Goal: Task Accomplishment & Management: Manage account settings

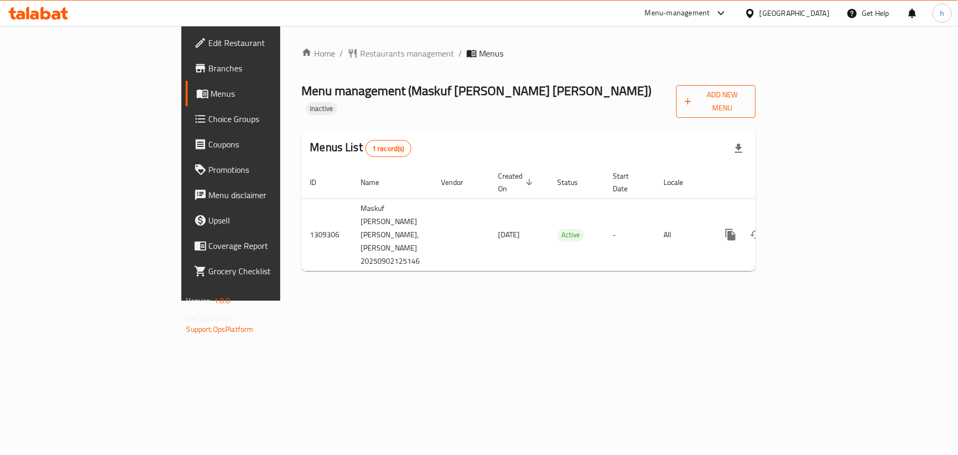
click at [747, 98] on span "Add New Menu" at bounding box center [716, 101] width 62 height 26
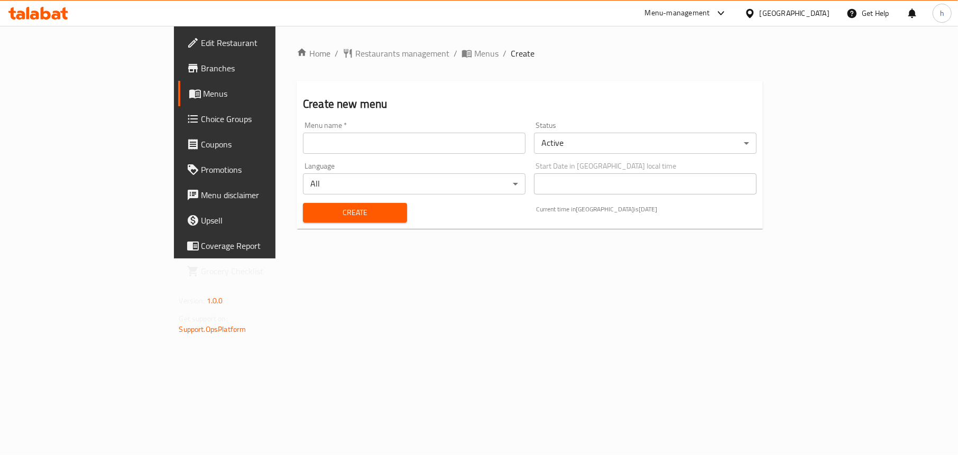
click at [364, 149] on input "text" at bounding box center [414, 143] width 223 height 21
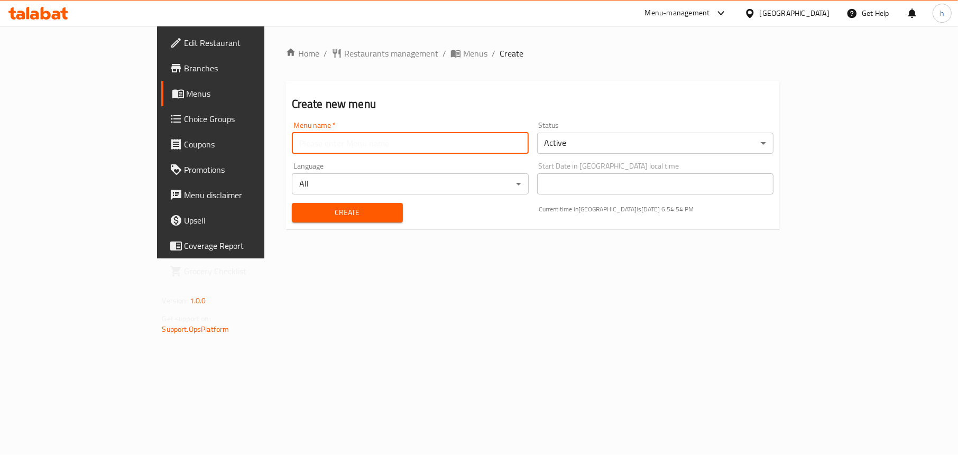
type input "Menu"
click at [300, 209] on span "Create" at bounding box center [347, 212] width 94 height 13
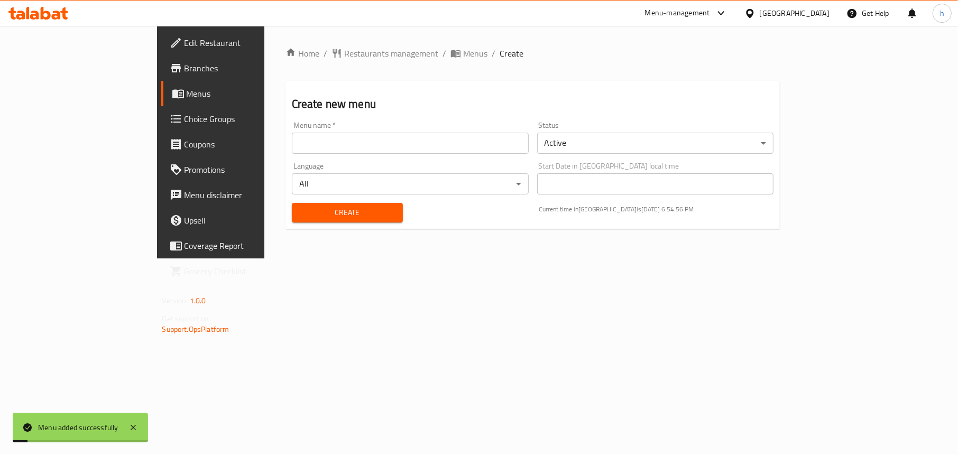
click at [187, 94] on span "Menus" at bounding box center [248, 93] width 122 height 13
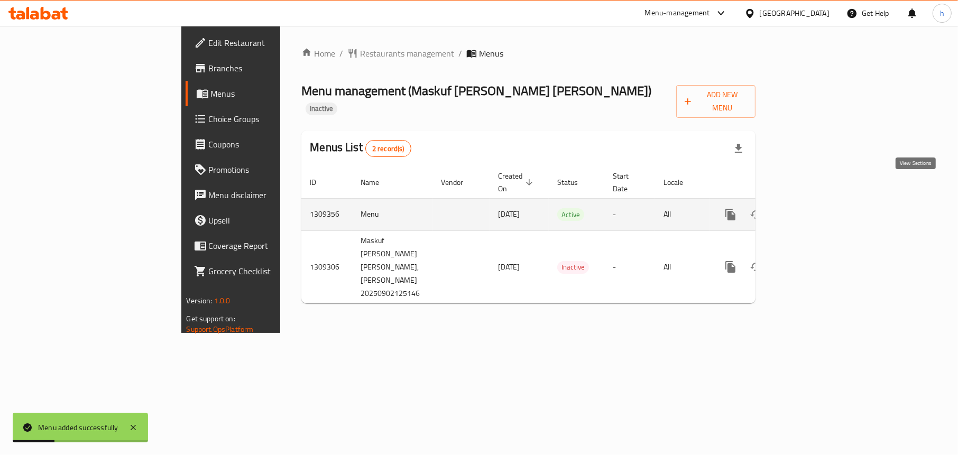
click at [813, 208] on icon "enhanced table" at bounding box center [807, 214] width 13 height 13
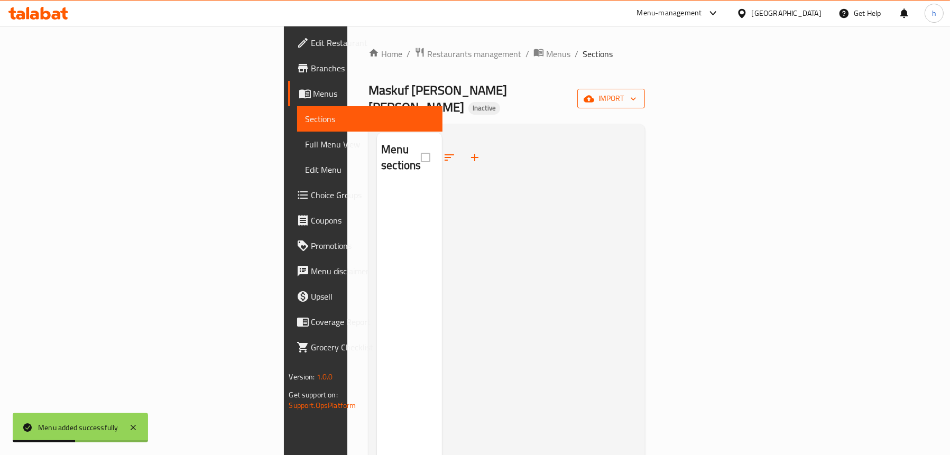
click at [637, 93] on span "import" at bounding box center [611, 98] width 51 height 13
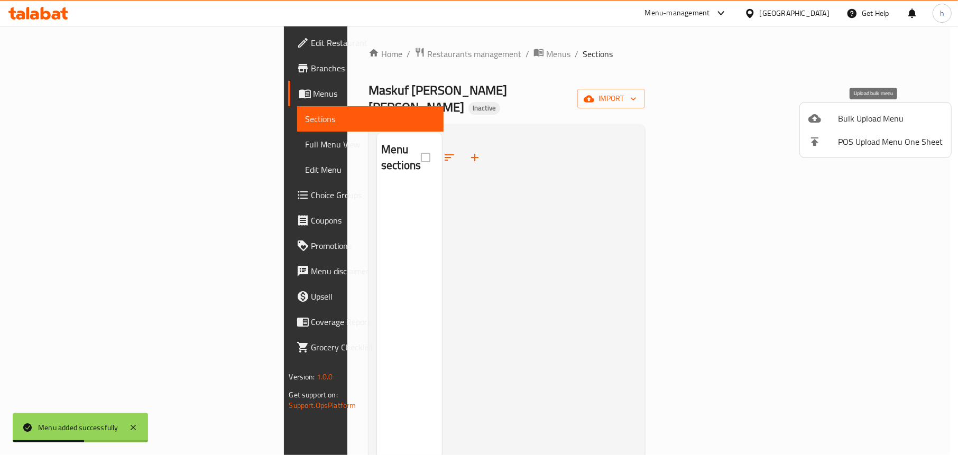
click at [839, 113] on span "Bulk Upload Menu" at bounding box center [890, 118] width 105 height 13
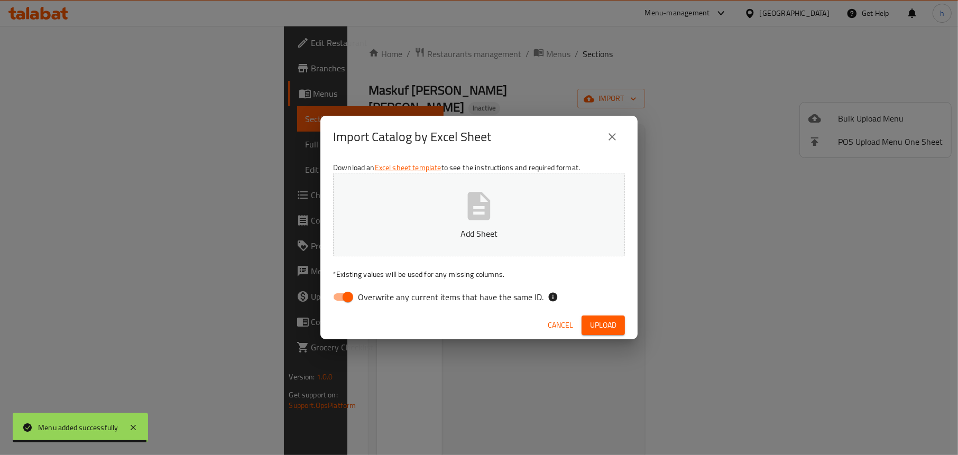
click at [349, 300] on input "Overwrite any current items that have the same ID." at bounding box center [348, 297] width 60 height 20
checkbox input "false"
click at [603, 324] on span "Upload" at bounding box center [603, 325] width 26 height 13
click at [487, 212] on icon "button" at bounding box center [479, 206] width 23 height 28
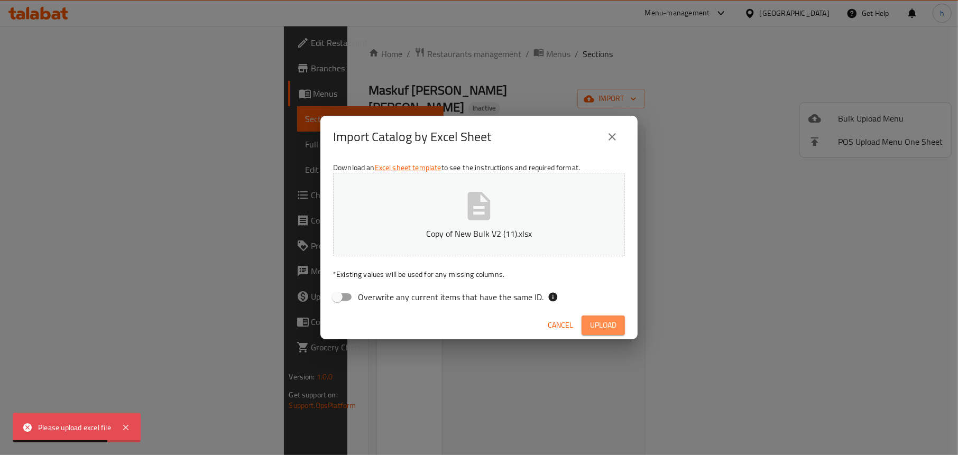
click at [586, 327] on button "Upload" at bounding box center [603, 326] width 43 height 20
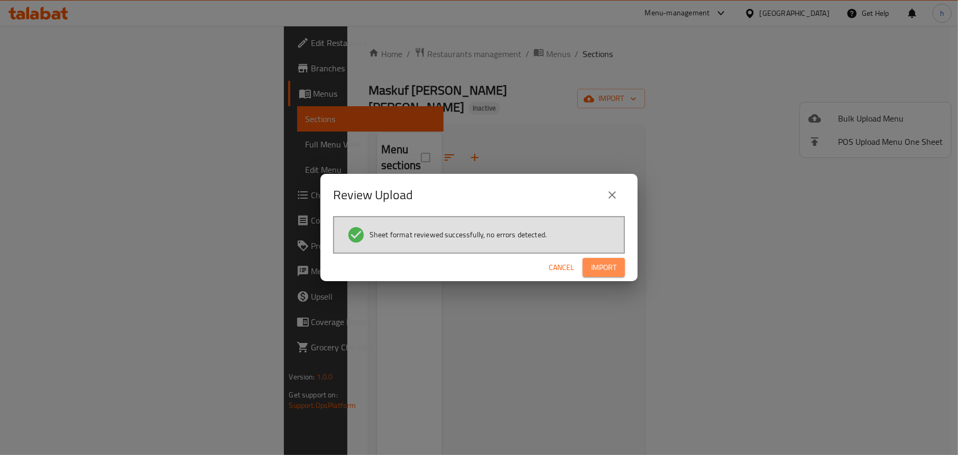
click at [604, 266] on span "Import" at bounding box center [603, 267] width 25 height 13
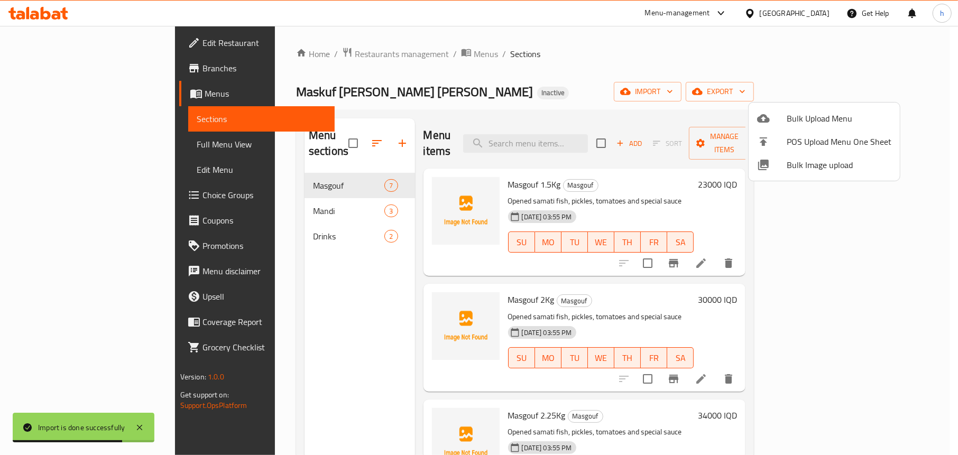
click at [325, 291] on div at bounding box center [479, 227] width 958 height 455
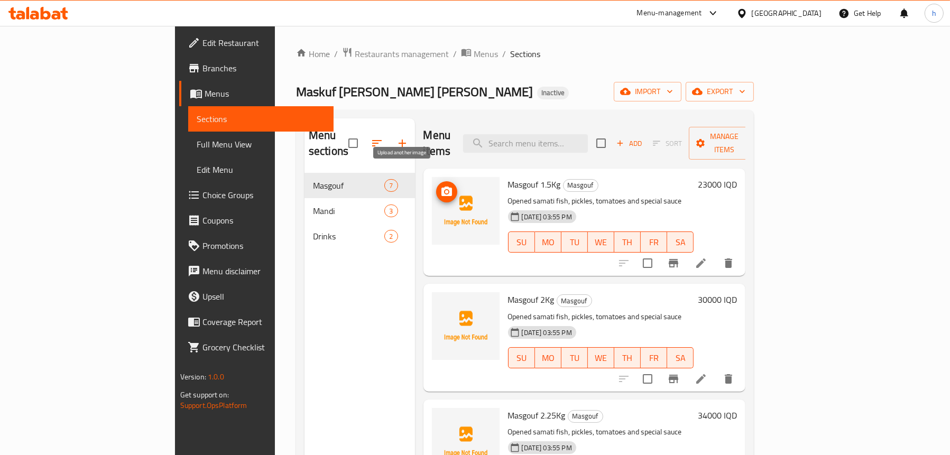
click at [436, 186] on span "upload picture" at bounding box center [446, 192] width 21 height 13
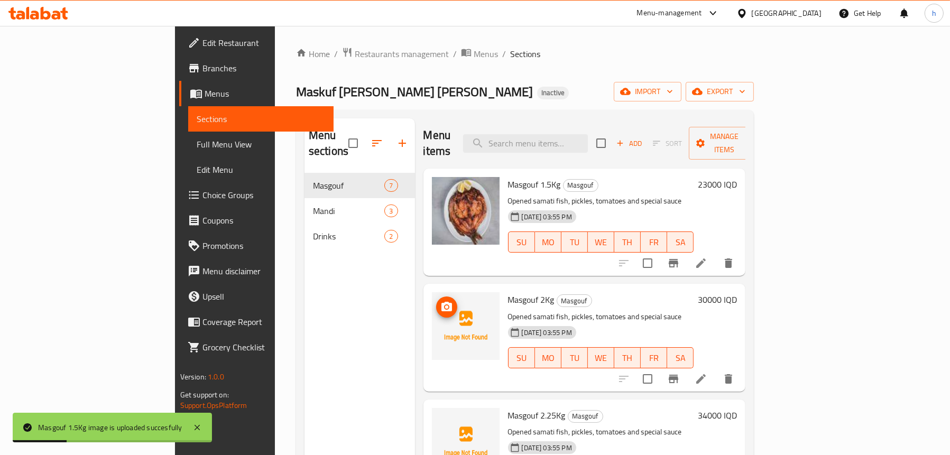
click at [440, 301] on icon "upload picture" at bounding box center [446, 307] width 13 height 13
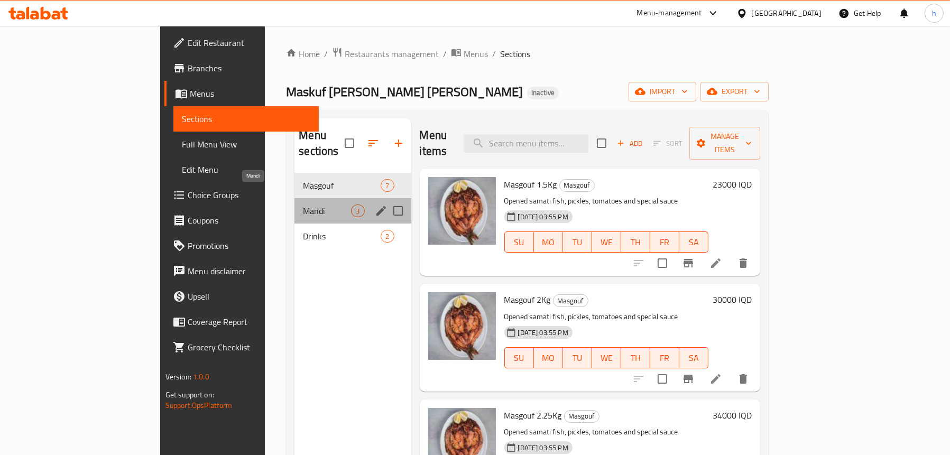
click at [303, 205] on span "Mandi" at bounding box center [327, 211] width 48 height 13
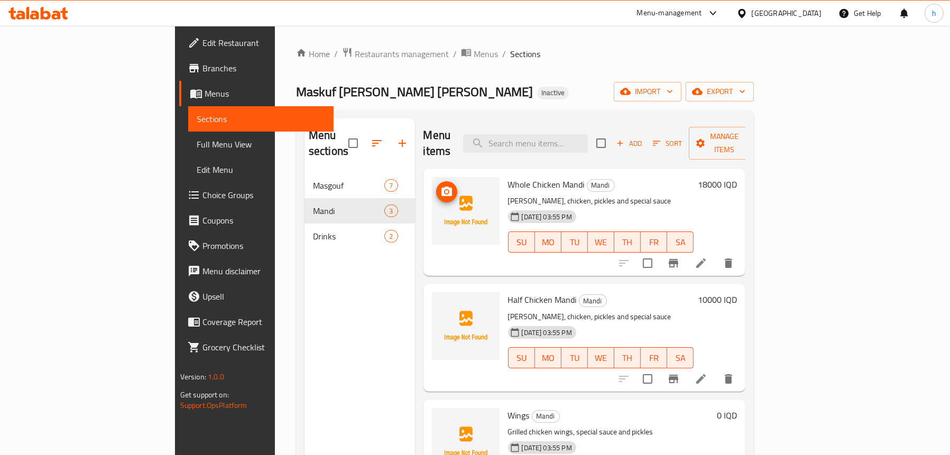
click at [442, 187] on icon "upload picture" at bounding box center [447, 192] width 11 height 10
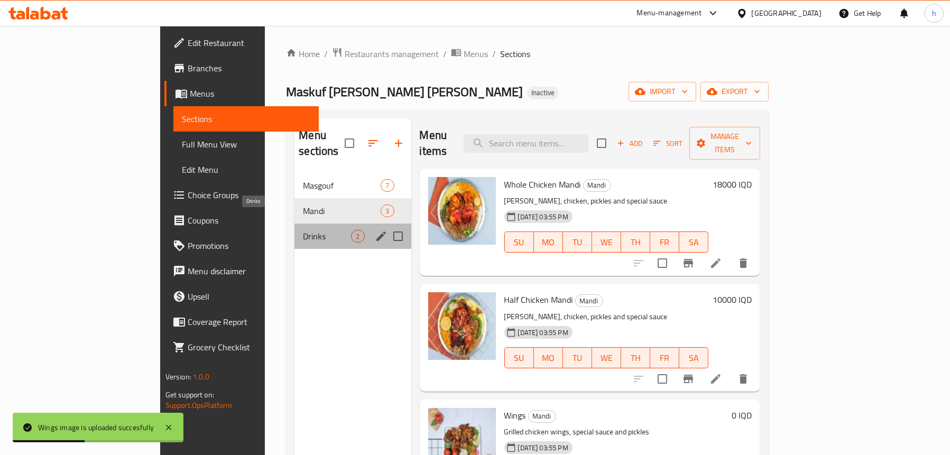
click at [303, 230] on span "Drinks" at bounding box center [327, 236] width 48 height 13
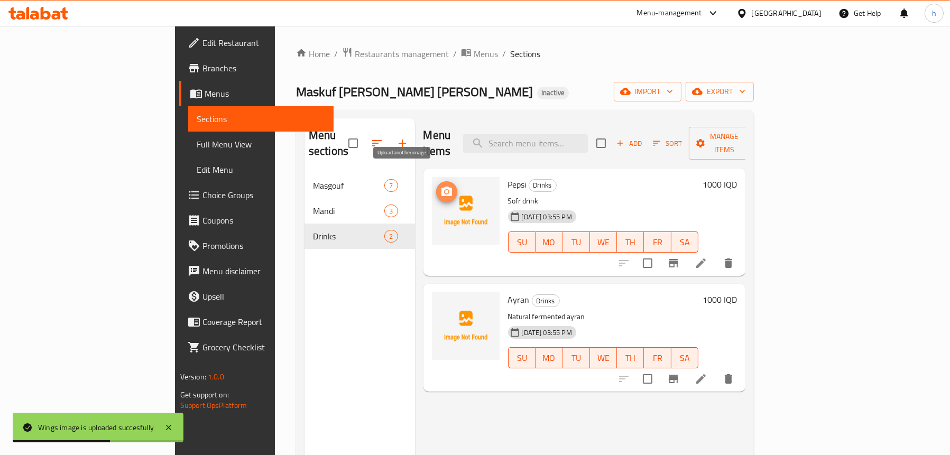
click at [440, 186] on icon "upload picture" at bounding box center [446, 192] width 13 height 13
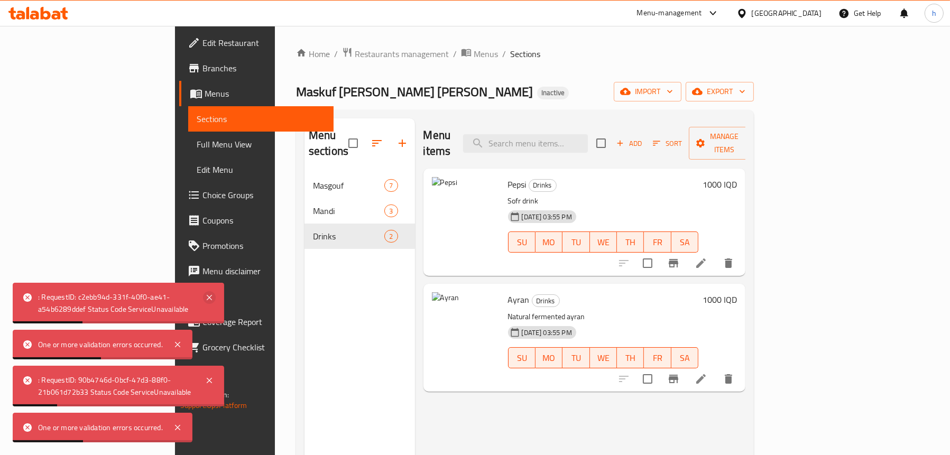
click at [207, 298] on icon at bounding box center [209, 297] width 13 height 13
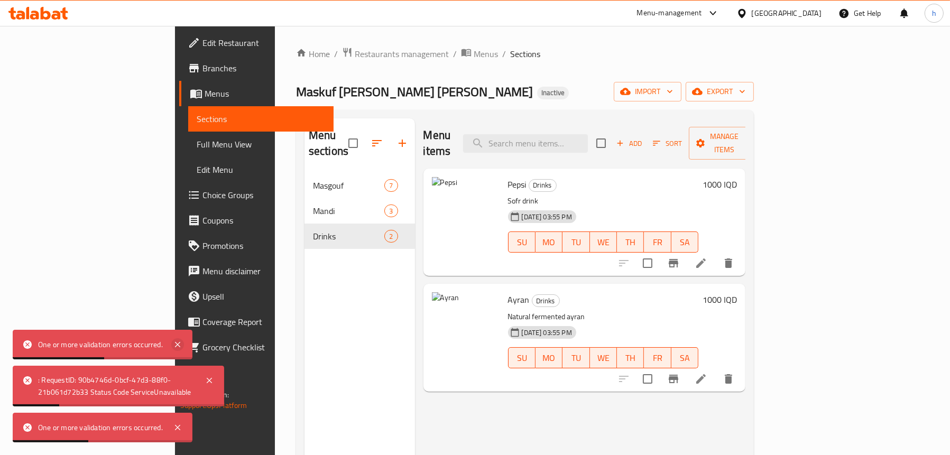
click at [177, 348] on icon at bounding box center [177, 344] width 13 height 13
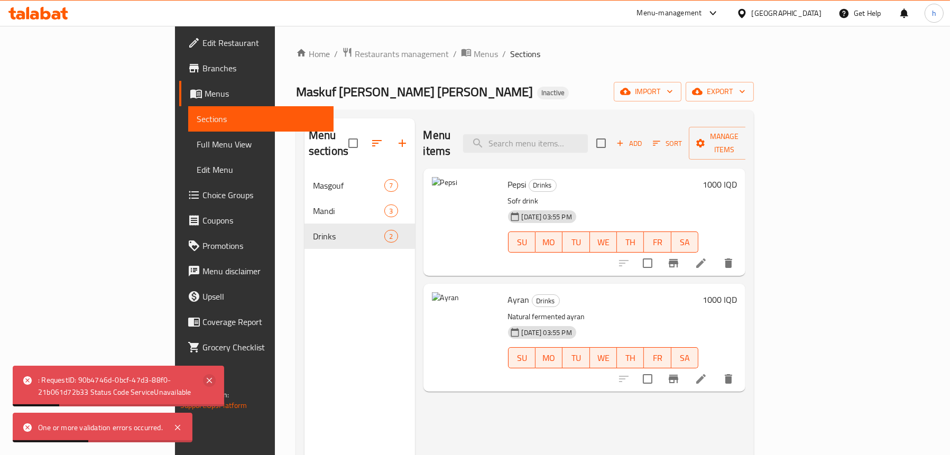
click at [208, 379] on icon at bounding box center [209, 380] width 5 height 5
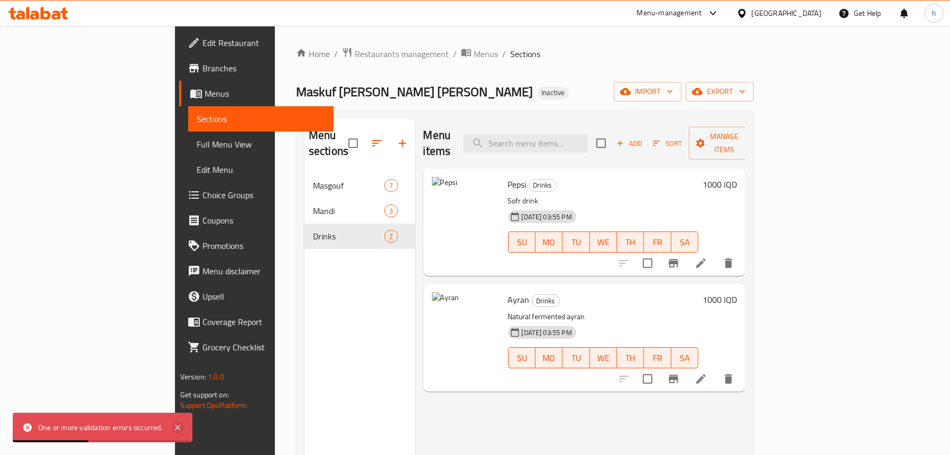
click at [181, 423] on icon at bounding box center [177, 427] width 13 height 13
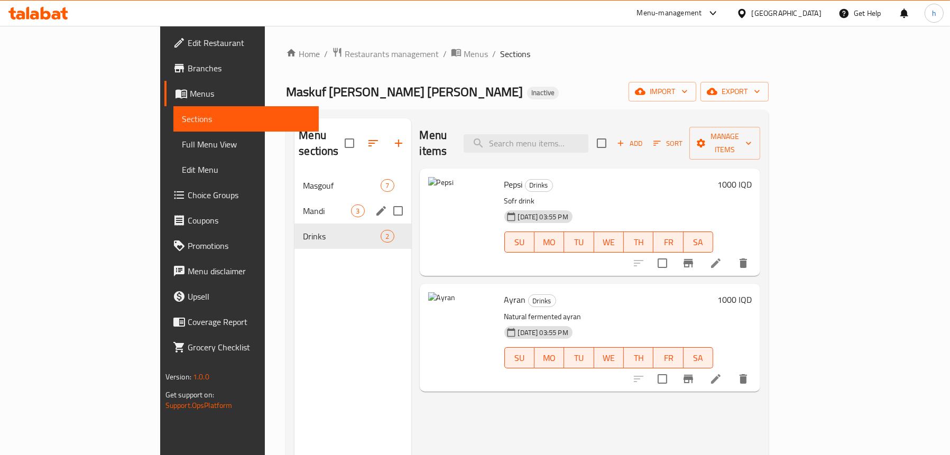
click at [295, 203] on div "Mandi 3" at bounding box center [353, 210] width 116 height 25
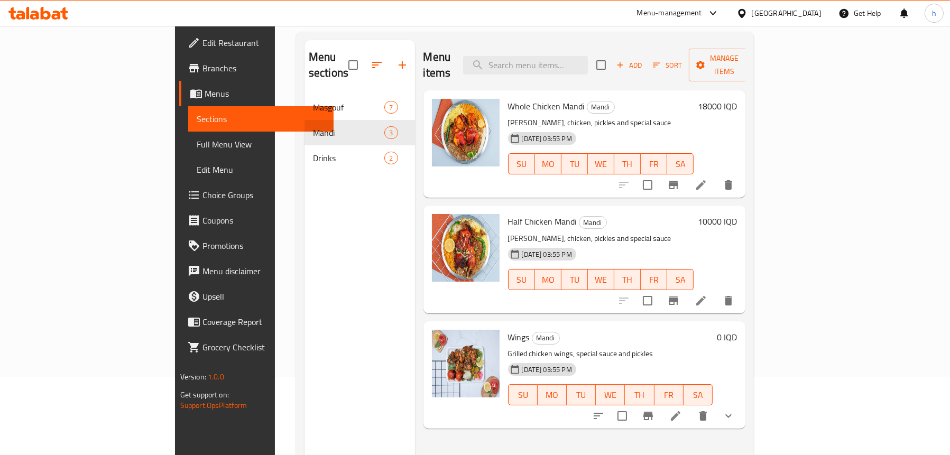
scroll to position [149, 0]
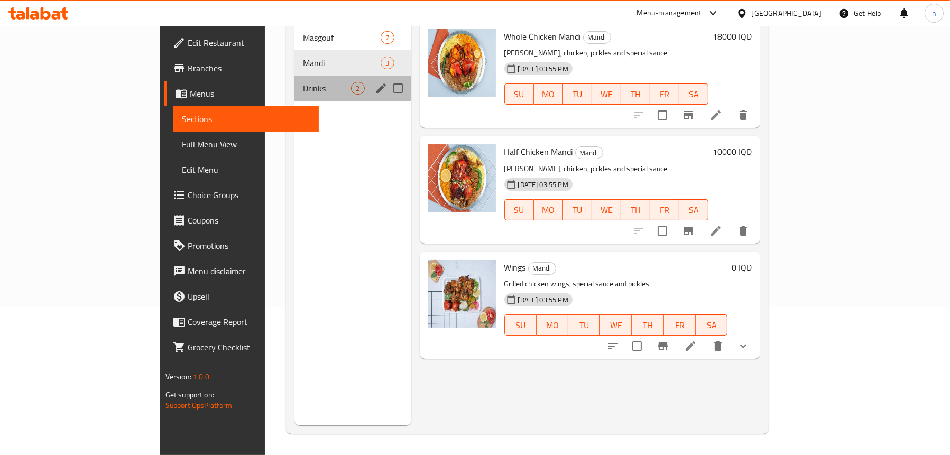
click at [295, 76] on div "Drinks 2" at bounding box center [353, 88] width 116 height 25
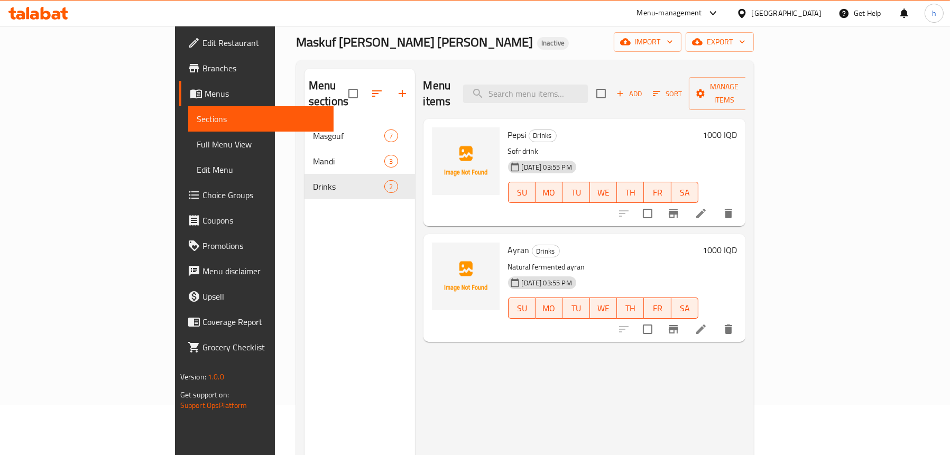
scroll to position [43, 0]
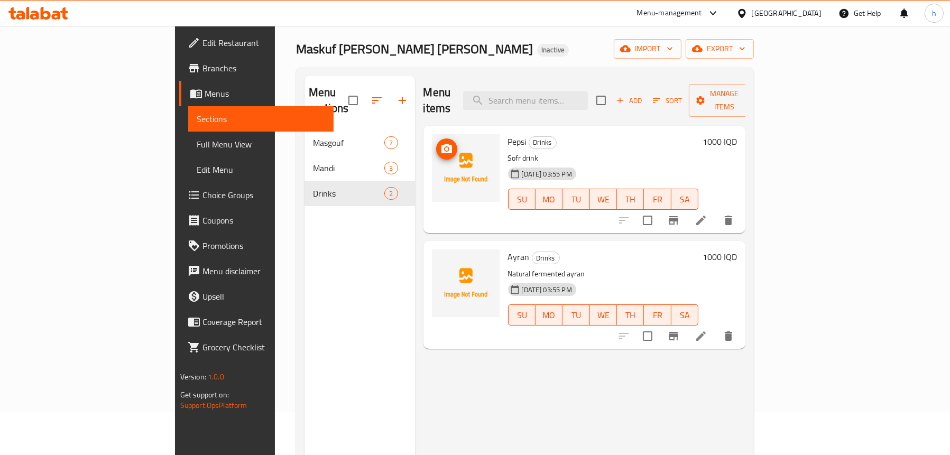
click at [432, 149] on img at bounding box center [466, 168] width 68 height 68
click at [436, 140] on button "upload picture" at bounding box center [446, 149] width 21 height 21
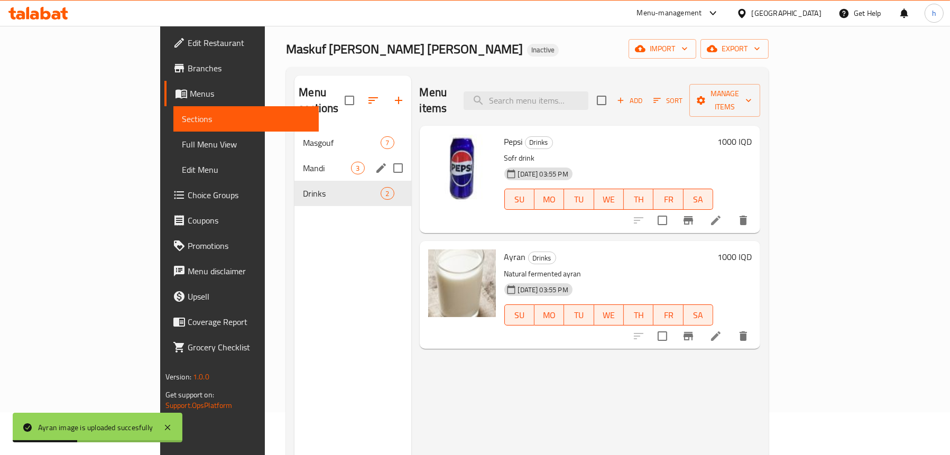
click at [295, 163] on div "Mandi 3" at bounding box center [353, 167] width 116 height 25
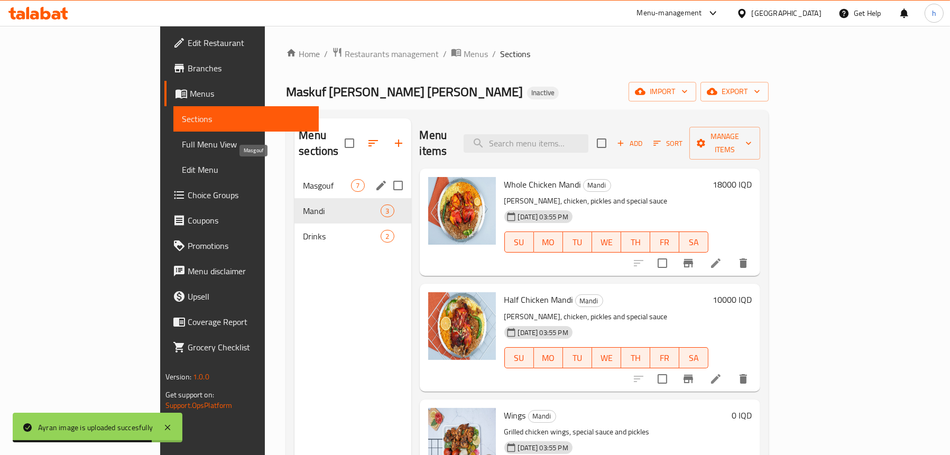
click at [303, 179] on span "Masgouf" at bounding box center [327, 185] width 48 height 13
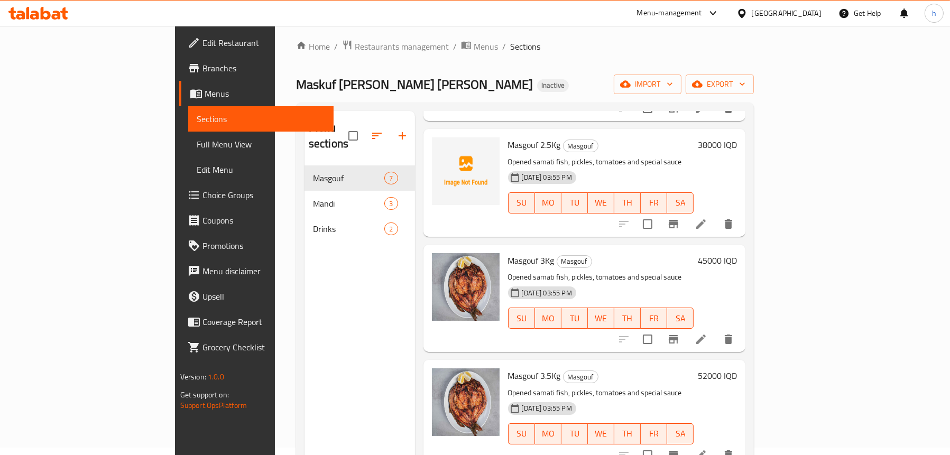
scroll to position [149, 0]
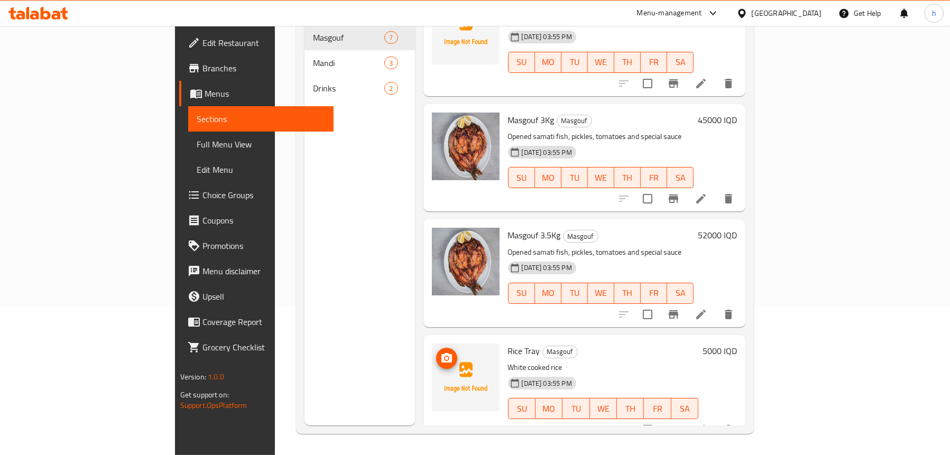
click at [442, 353] on icon "upload picture" at bounding box center [447, 358] width 11 height 10
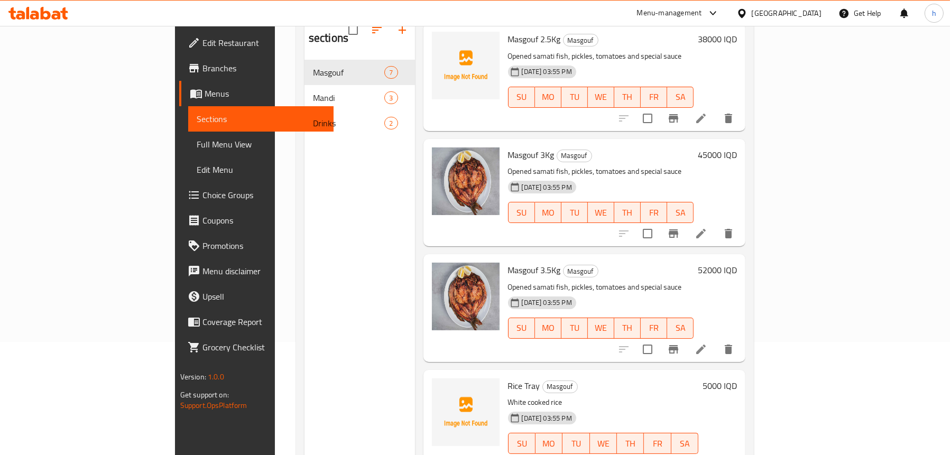
scroll to position [0, 0]
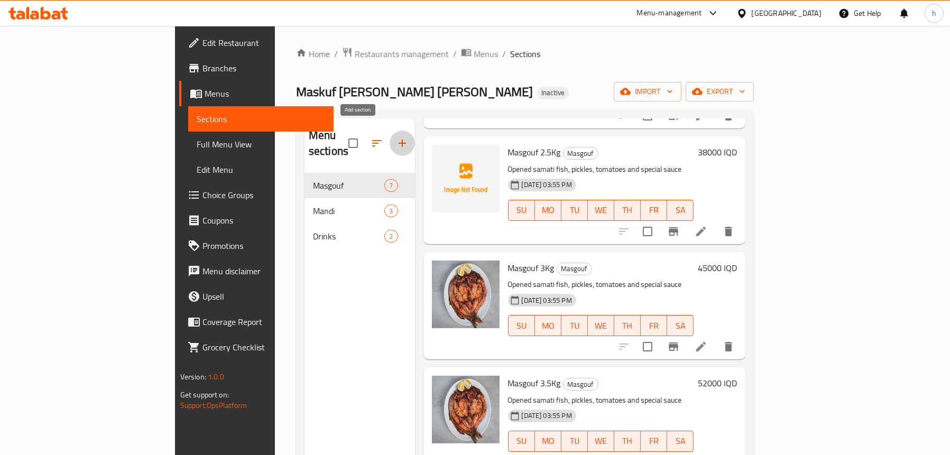
click at [396, 139] on icon "button" at bounding box center [402, 143] width 13 height 13
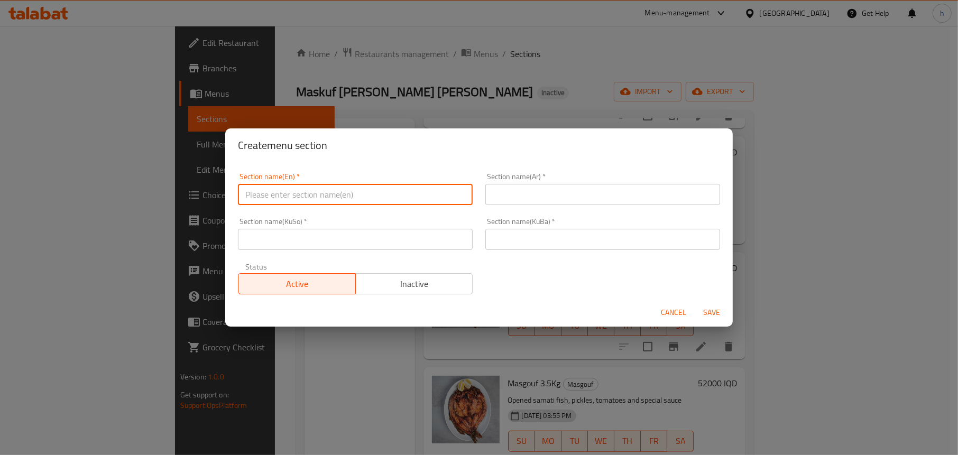
click at [280, 188] on input "text" at bounding box center [355, 194] width 235 height 21
type input "Rice"
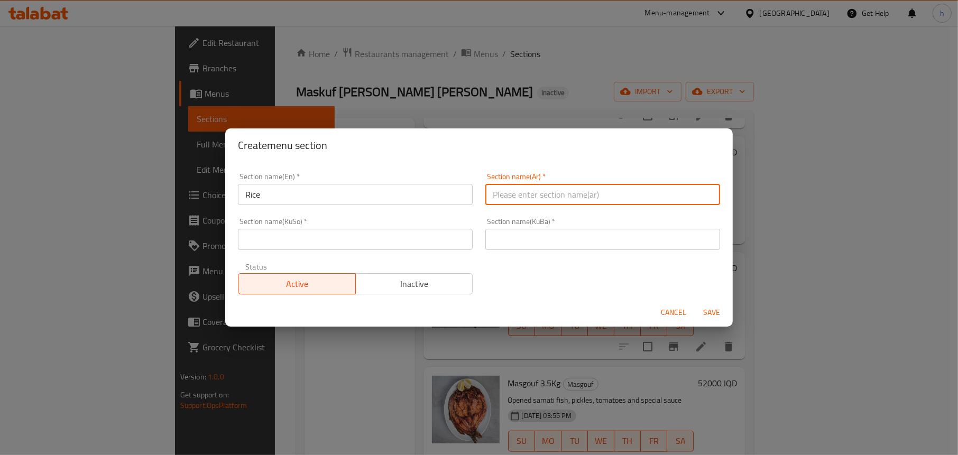
click at [639, 197] on input "text" at bounding box center [602, 194] width 235 height 21
type input "الارز"
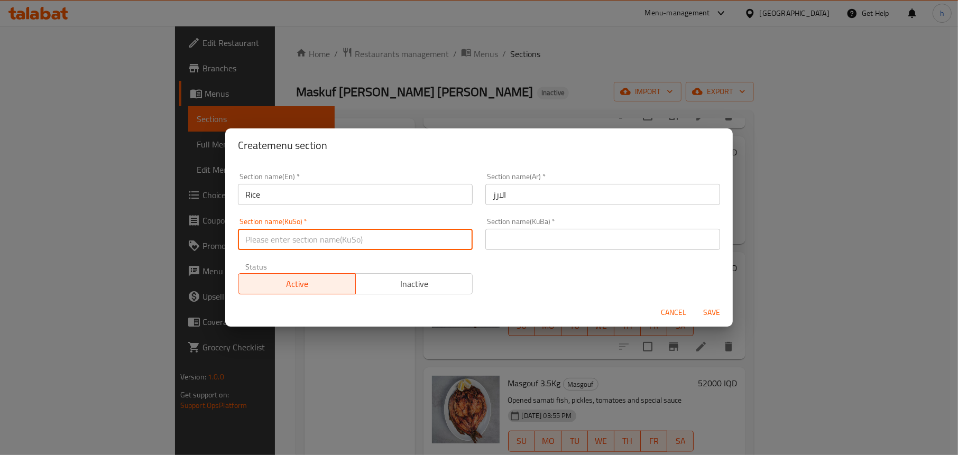
click at [356, 250] on input "text" at bounding box center [355, 239] width 235 height 21
drag, startPoint x: 359, startPoint y: 236, endPoint x: 232, endPoint y: 240, distance: 127.5
click at [232, 240] on div "Section name(KuSo)   * برنج Section name(KuSo) *" at bounding box center [355, 234] width 247 height 45
type input "برنج"
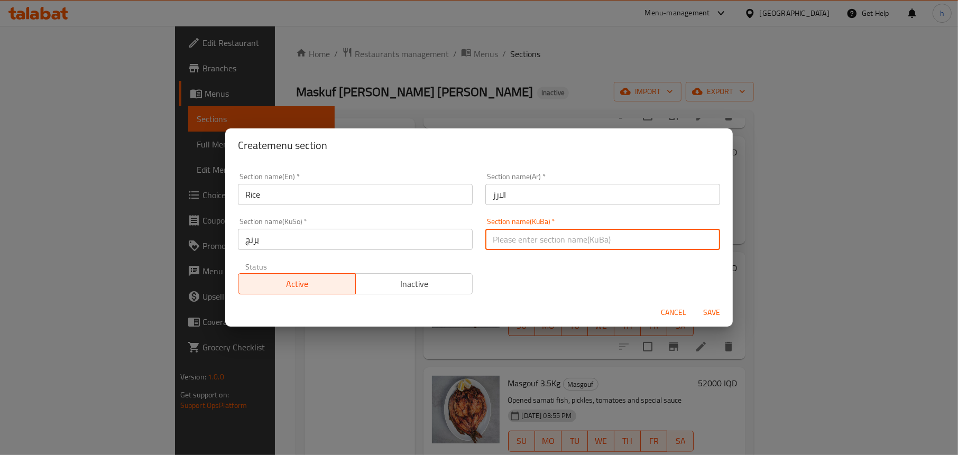
click at [576, 241] on input "text" at bounding box center [602, 239] width 235 height 21
paste input "برنج"
type input "برنج"
click at [702, 315] on span "Save" at bounding box center [711, 312] width 25 height 13
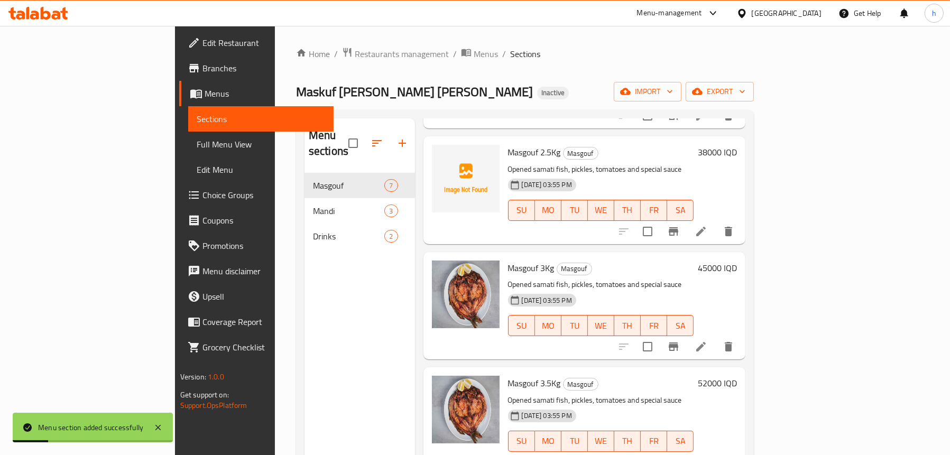
click at [305, 294] on div "Menu sections Masgouf 7 Mandi 3 Drinks 2" at bounding box center [360, 345] width 111 height 455
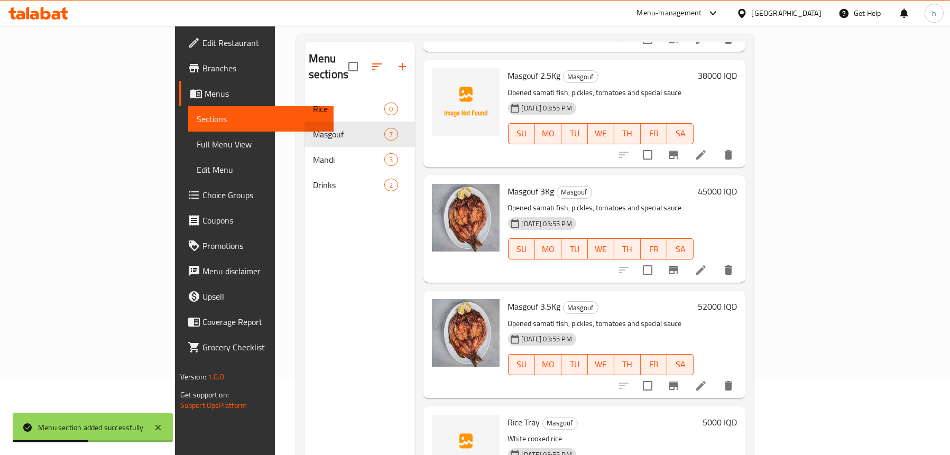
scroll to position [149, 0]
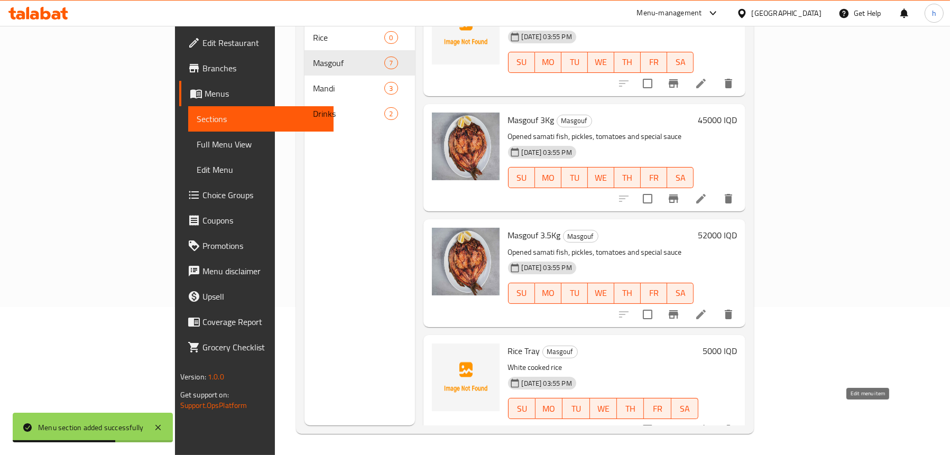
click at [707, 424] on icon at bounding box center [701, 430] width 13 height 13
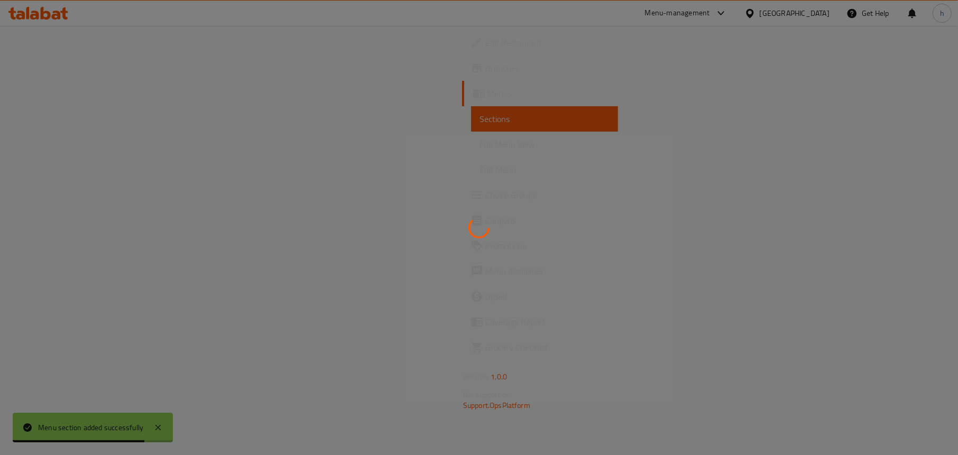
click at [479, 47] on div at bounding box center [479, 47] width 0 height 0
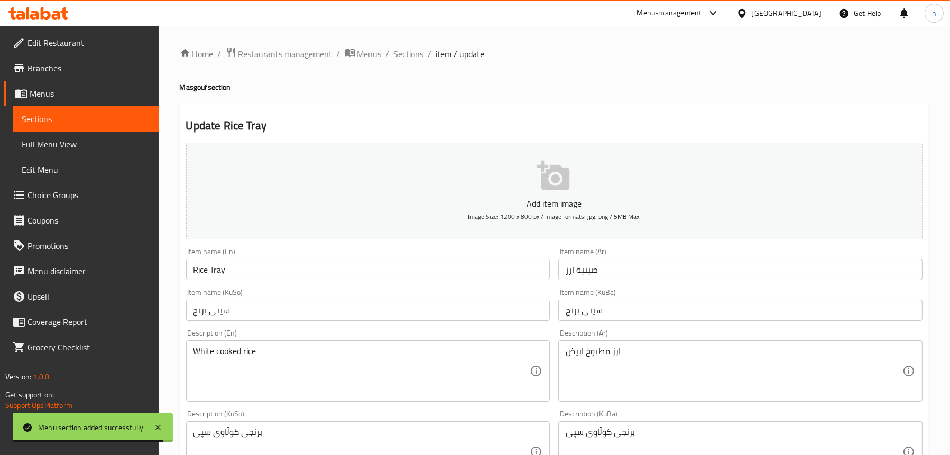
click at [77, 123] on span "Sections" at bounding box center [86, 119] width 128 height 13
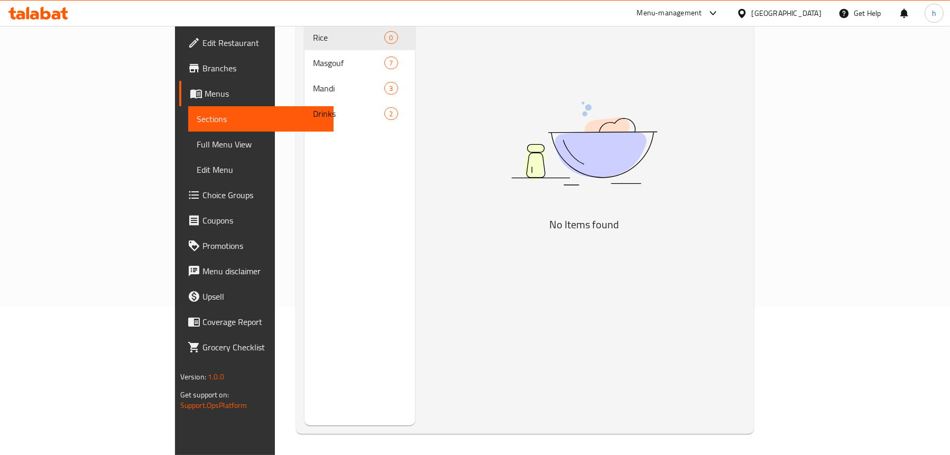
scroll to position [43, 0]
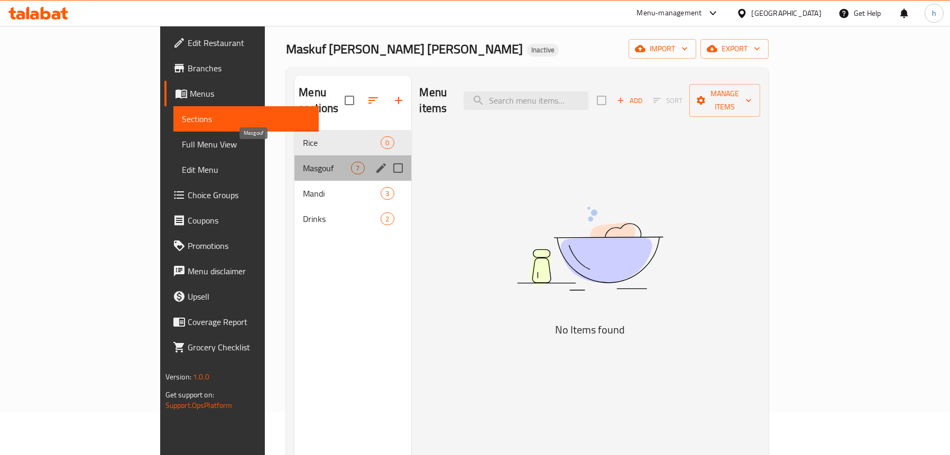
click at [303, 162] on span "Masgouf" at bounding box center [327, 168] width 48 height 13
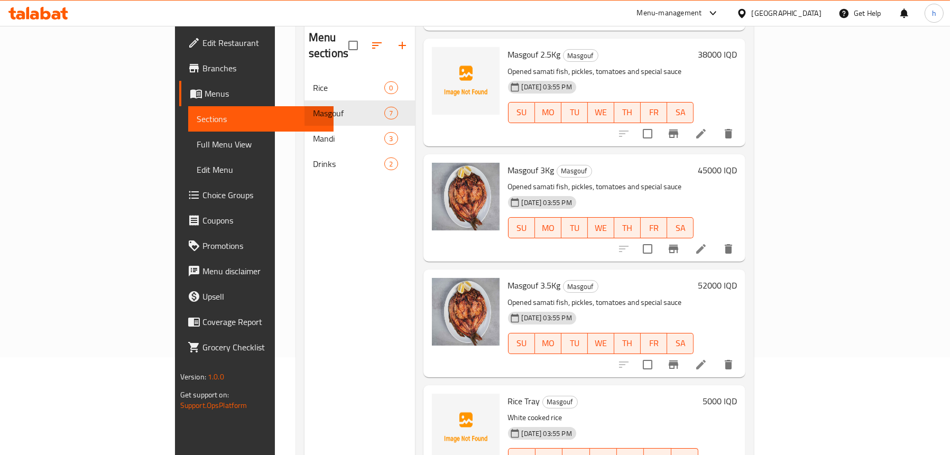
scroll to position [149, 0]
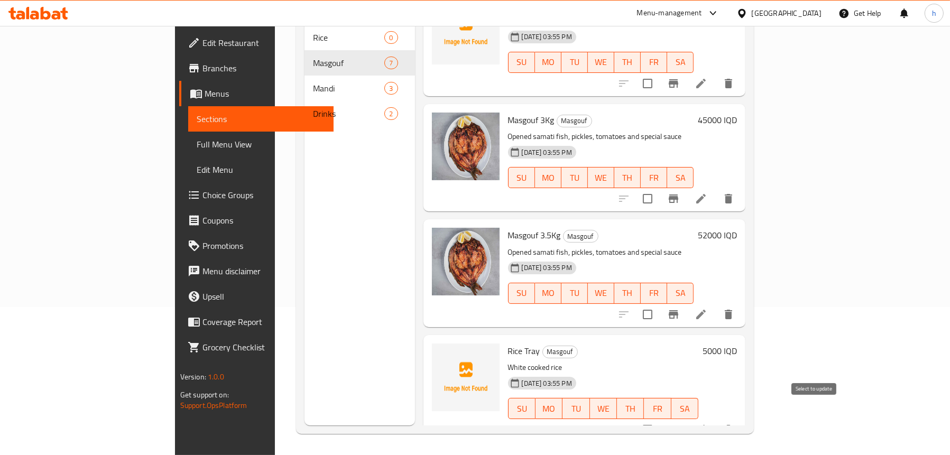
click at [659, 419] on input "checkbox" at bounding box center [648, 430] width 22 height 22
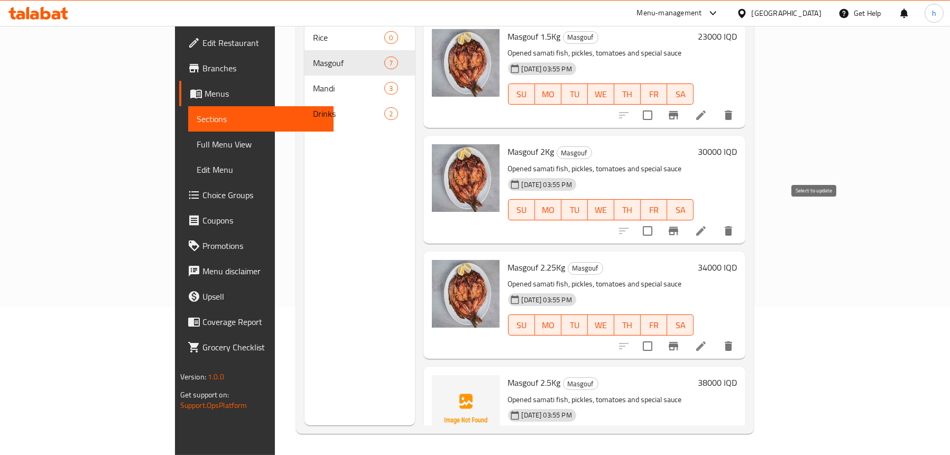
scroll to position [0, 0]
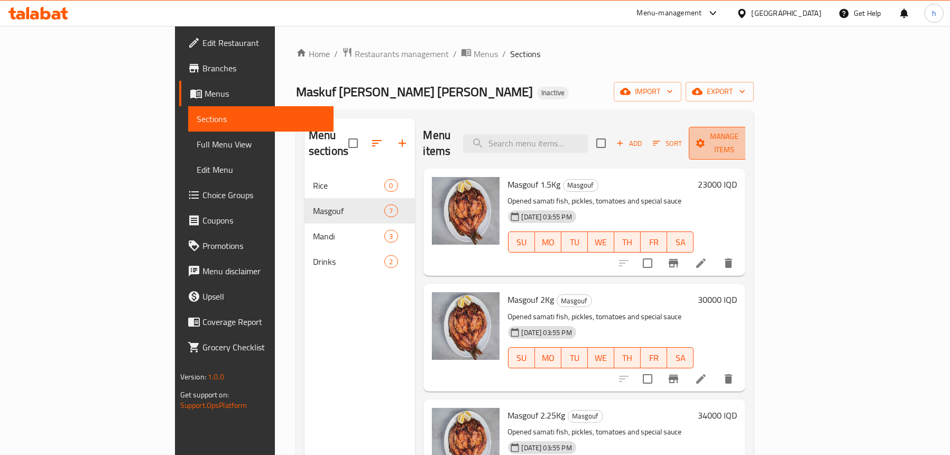
click at [751, 131] on span "Manage items" at bounding box center [724, 143] width 54 height 26
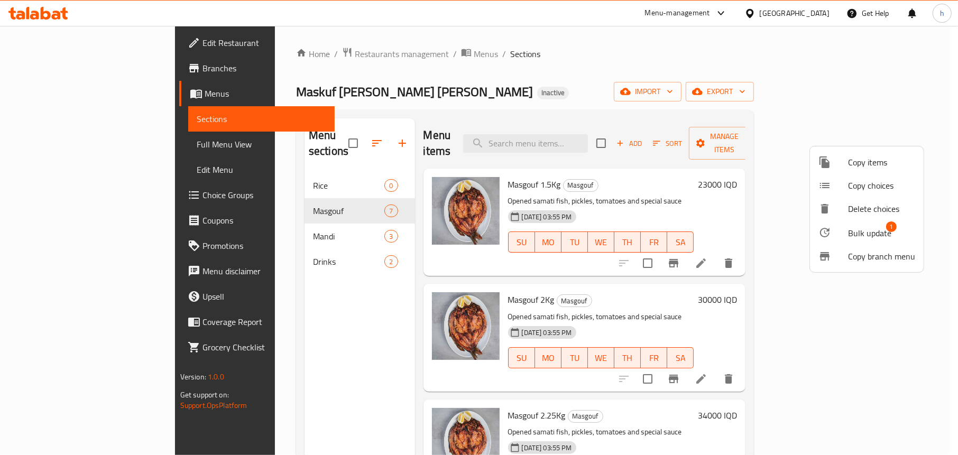
click at [861, 227] on span "Bulk update" at bounding box center [869, 233] width 43 height 13
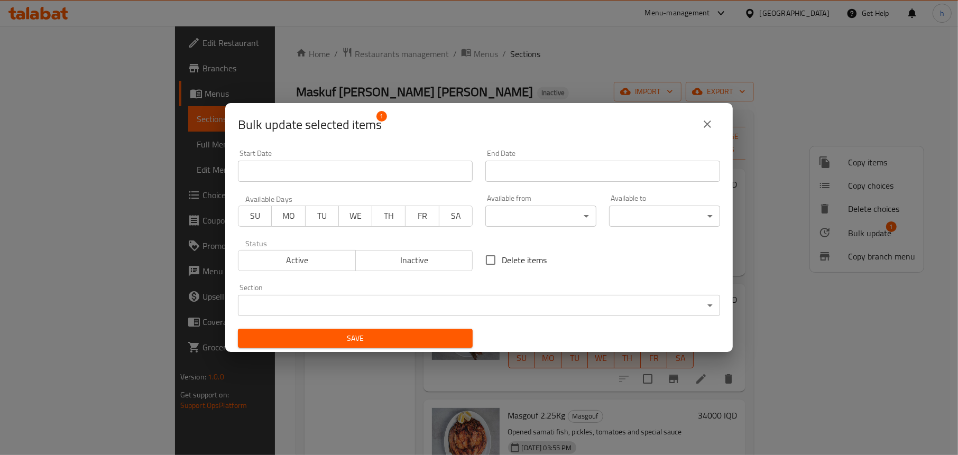
click at [396, 308] on body "​ Menu-management [GEOGRAPHIC_DATA] Get Help h Edit Restaurant Branches Menus S…" at bounding box center [479, 240] width 958 height 429
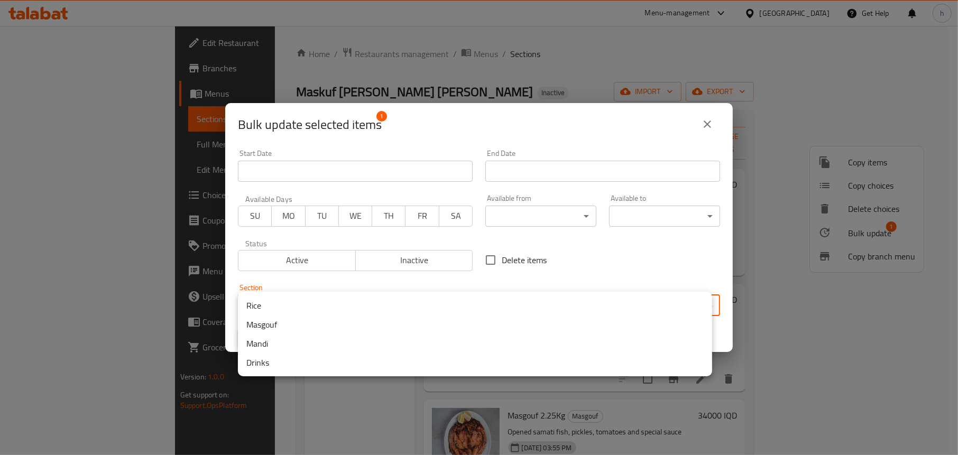
click at [293, 310] on li "Rice" at bounding box center [475, 305] width 474 height 19
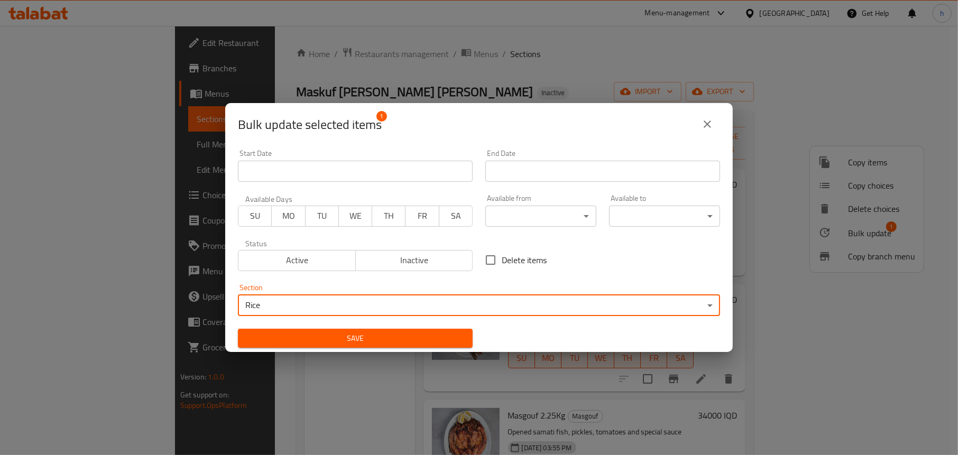
click at [310, 338] on span "Save" at bounding box center [355, 338] width 218 height 13
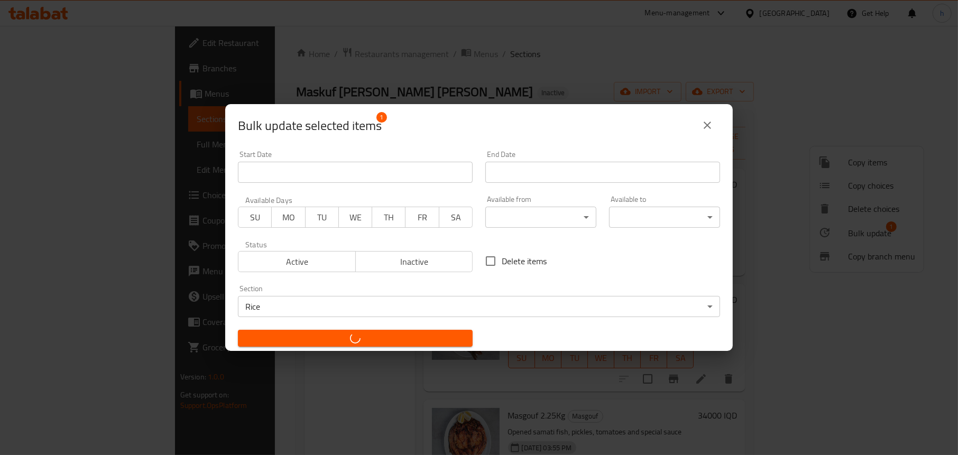
checkbox input "false"
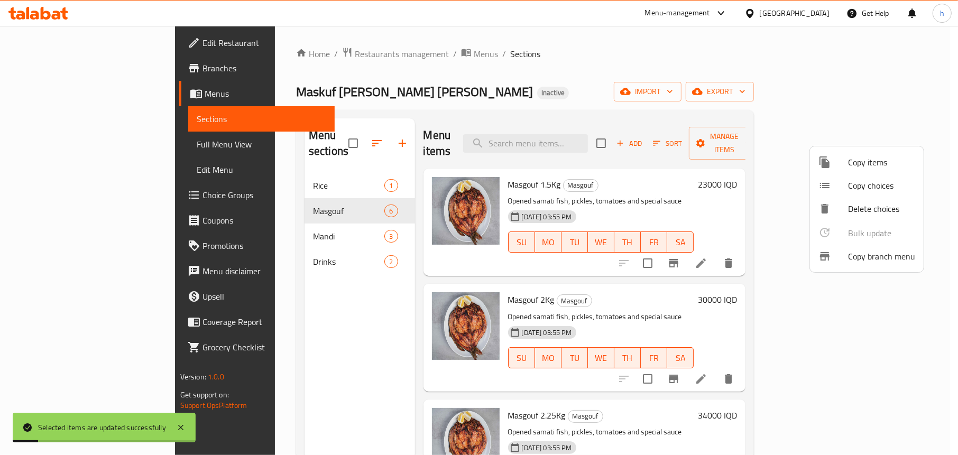
click at [233, 338] on div at bounding box center [479, 227] width 958 height 455
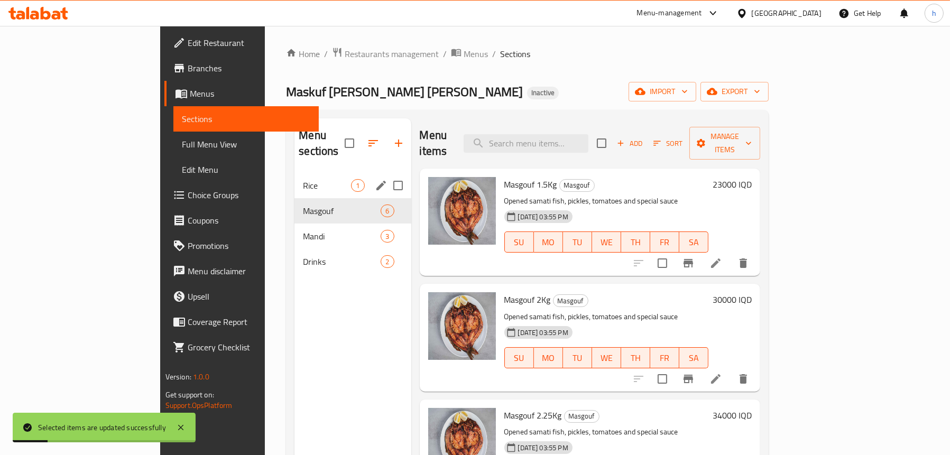
click at [303, 179] on span "Rice" at bounding box center [327, 185] width 48 height 13
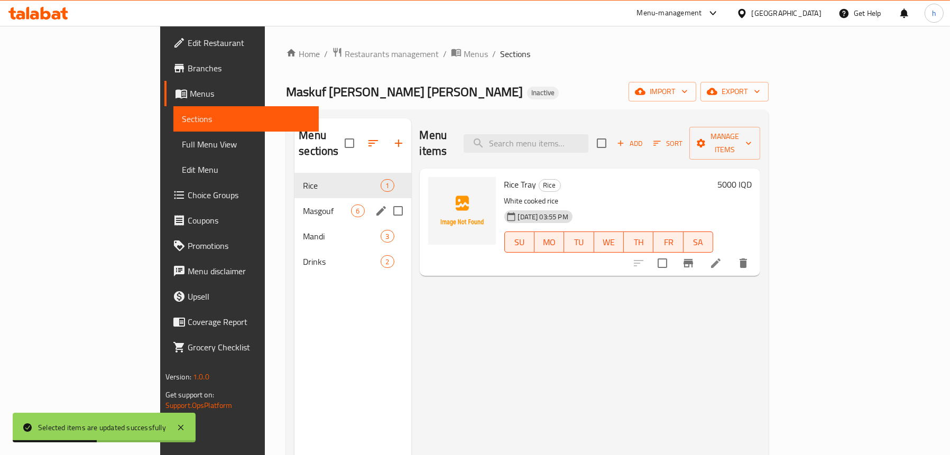
click at [303, 205] on span "Masgouf" at bounding box center [327, 211] width 48 height 13
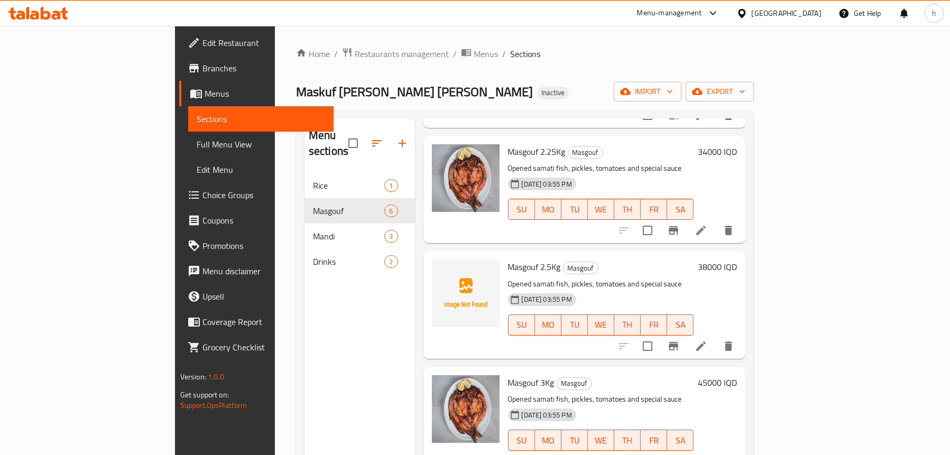
click at [197, 140] on span "Full Menu View" at bounding box center [261, 144] width 128 height 13
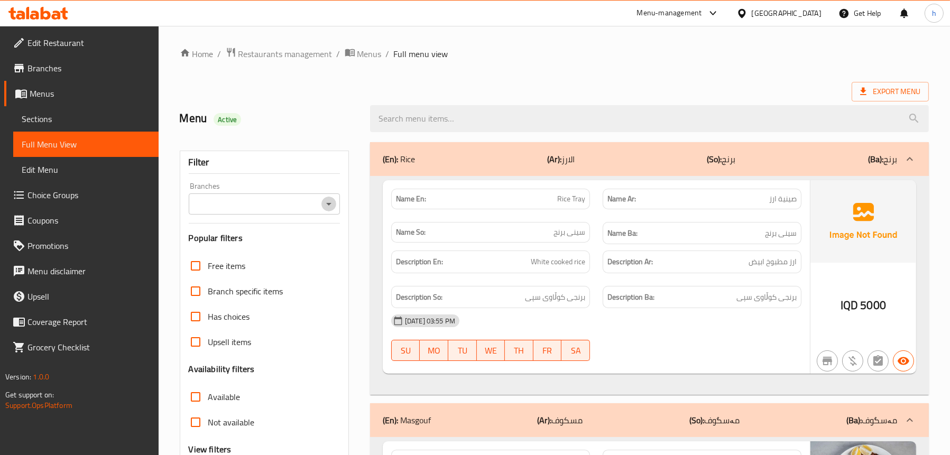
click at [327, 206] on icon "Open" at bounding box center [329, 204] width 13 height 13
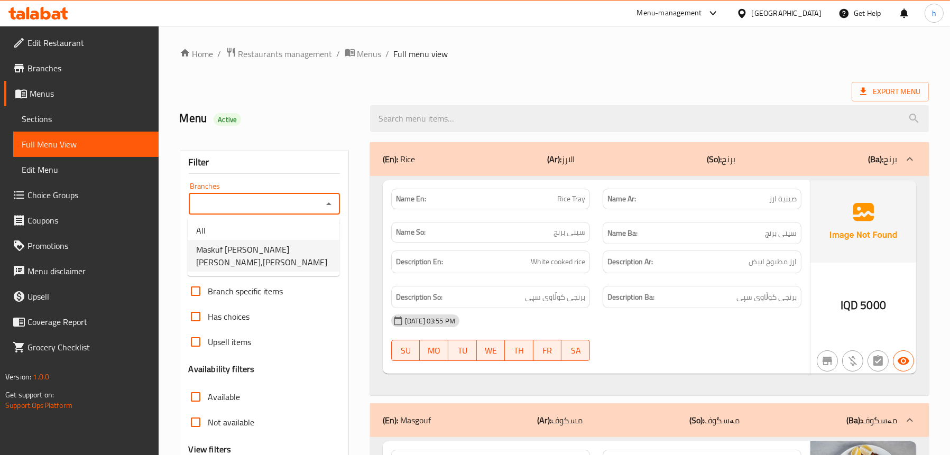
click at [292, 248] on span "Maskuf [PERSON_NAME] [PERSON_NAME],[PERSON_NAME]" at bounding box center [263, 255] width 135 height 25
type input "Maskuf [PERSON_NAME] [PERSON_NAME],[PERSON_NAME]"
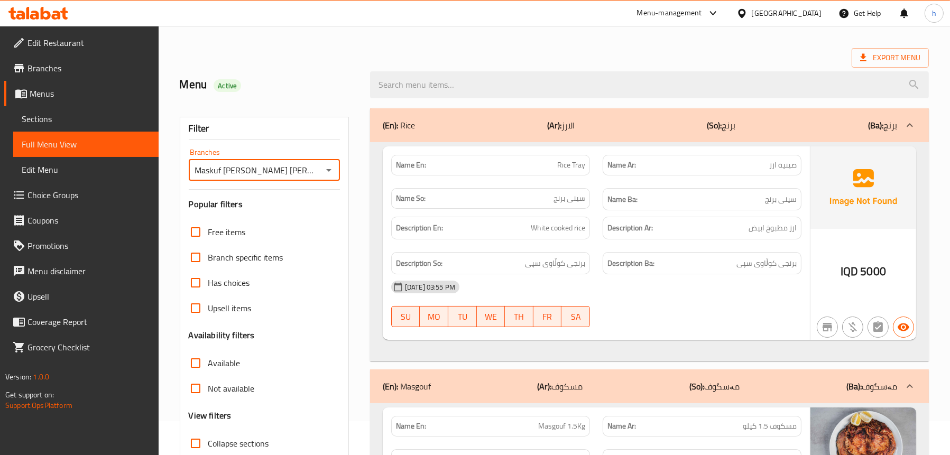
scroll to position [53, 0]
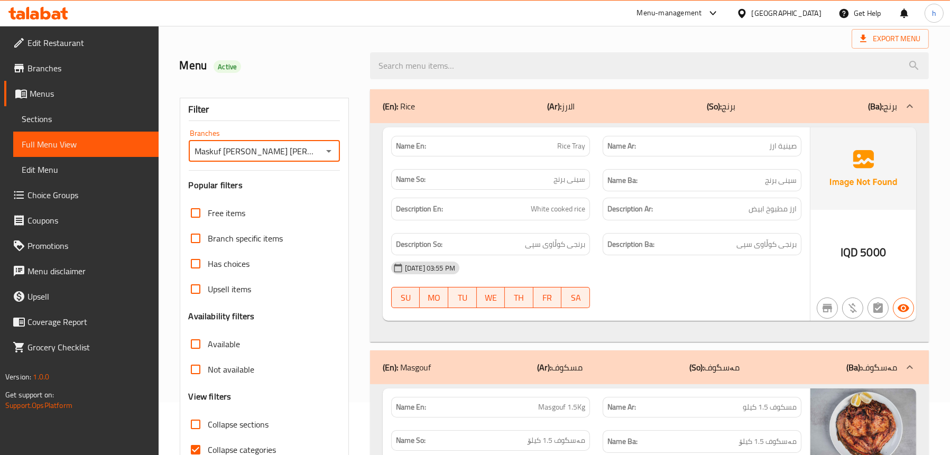
click at [35, 118] on span "Sections" at bounding box center [86, 119] width 128 height 13
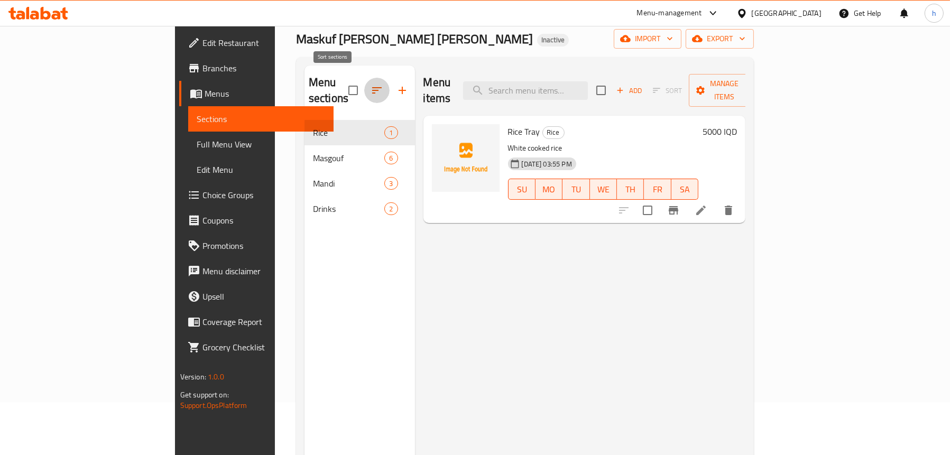
click at [371, 85] on icon "button" at bounding box center [377, 90] width 13 height 13
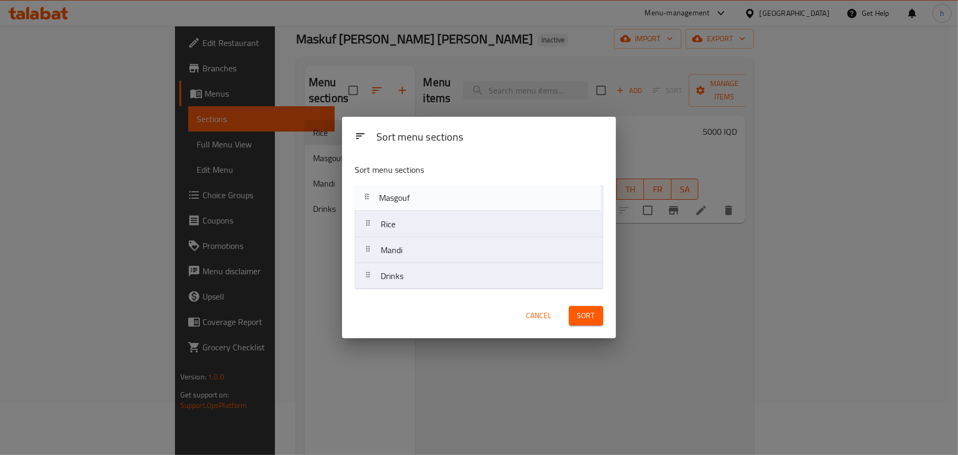
drag, startPoint x: 388, startPoint y: 226, endPoint x: 386, endPoint y: 192, distance: 33.3
click at [386, 192] on nav "Rice Masgouf Mandi Drinks" at bounding box center [479, 237] width 248 height 105
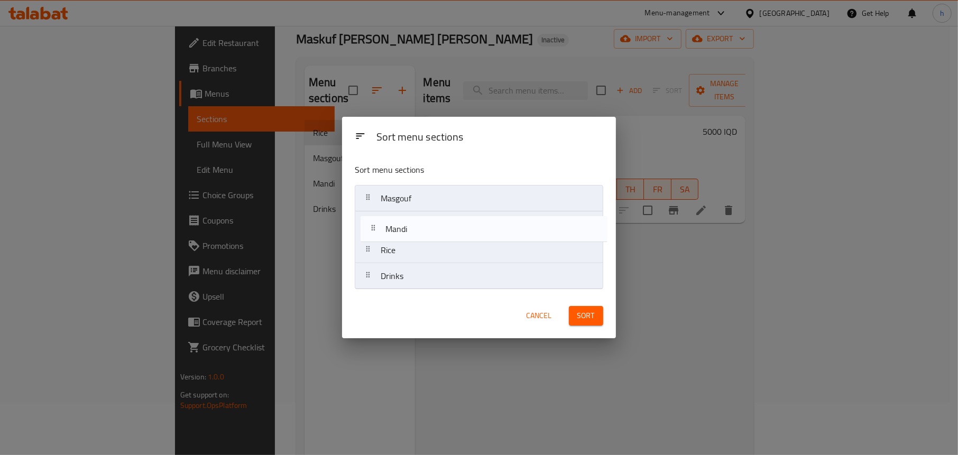
drag, startPoint x: 382, startPoint y: 247, endPoint x: 391, endPoint y: 218, distance: 30.4
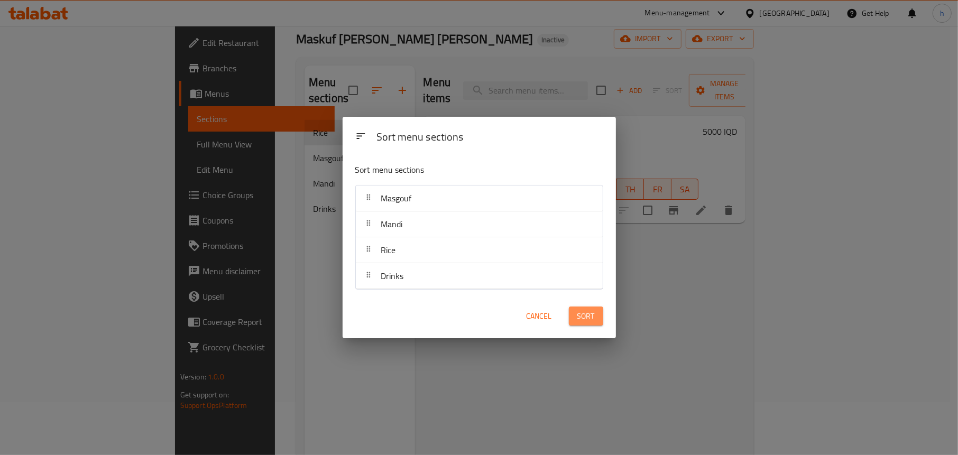
click at [582, 322] on span "Sort" at bounding box center [585, 316] width 17 height 13
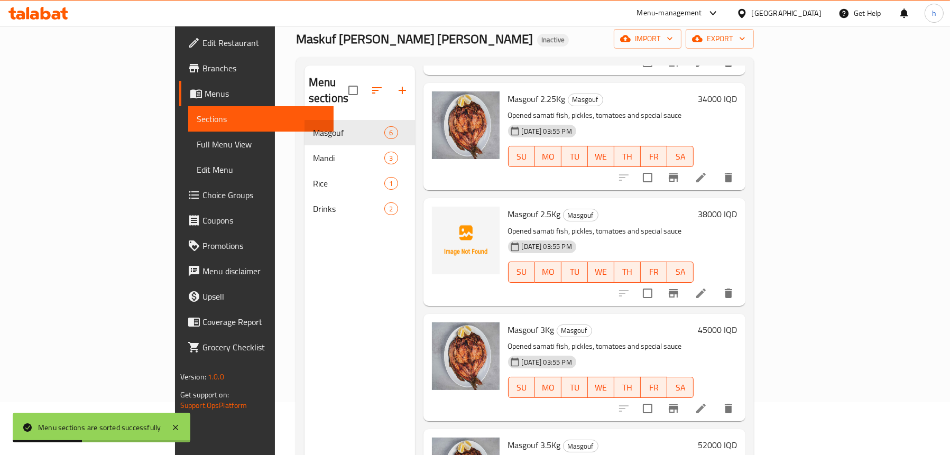
scroll to position [149, 0]
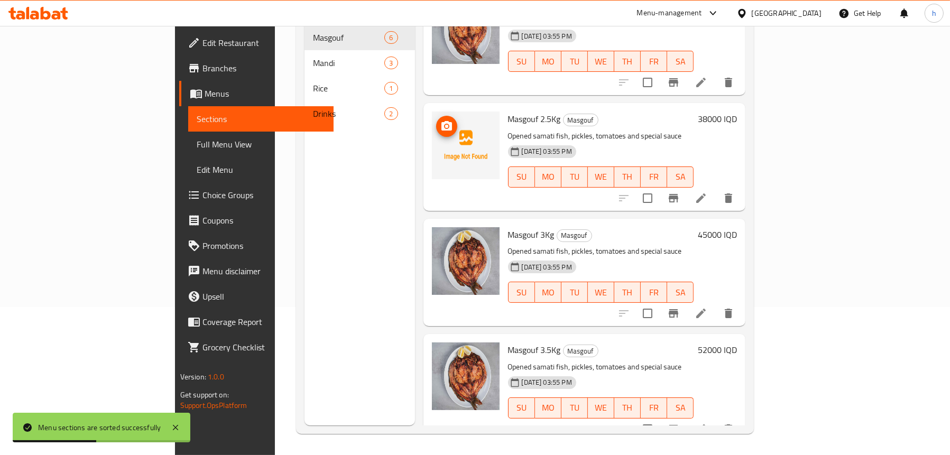
click at [442, 121] on icon "upload picture" at bounding box center [447, 126] width 11 height 10
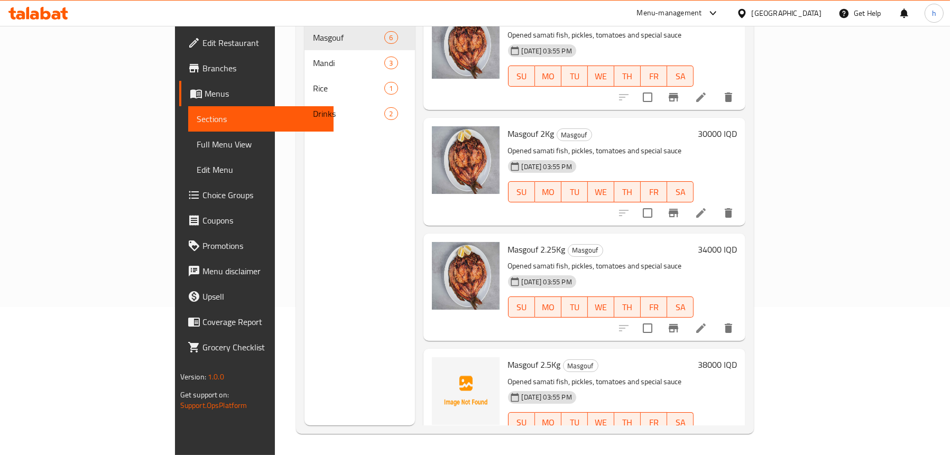
scroll to position [0, 0]
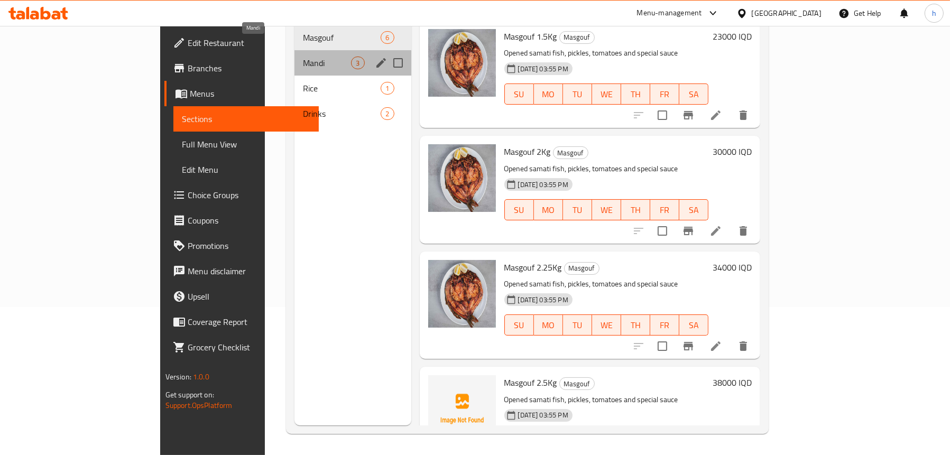
click at [303, 57] on span "Mandi" at bounding box center [327, 63] width 48 height 13
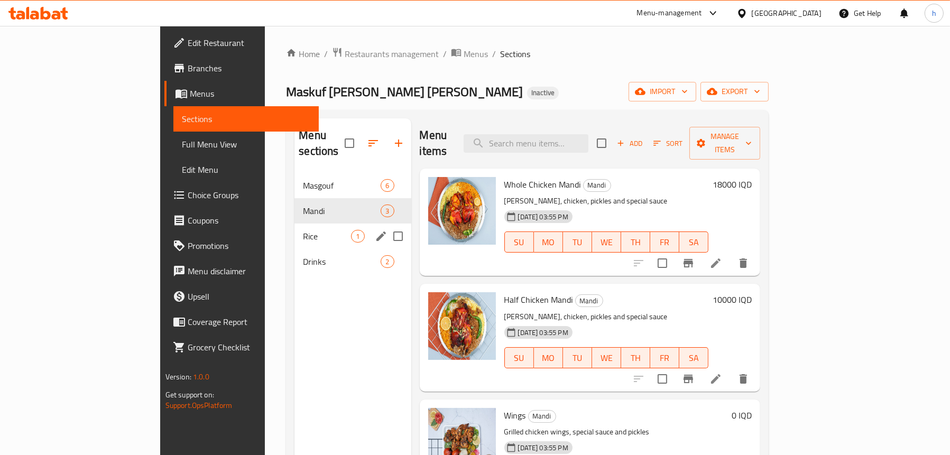
click at [295, 227] on div "Rice 1" at bounding box center [353, 236] width 116 height 25
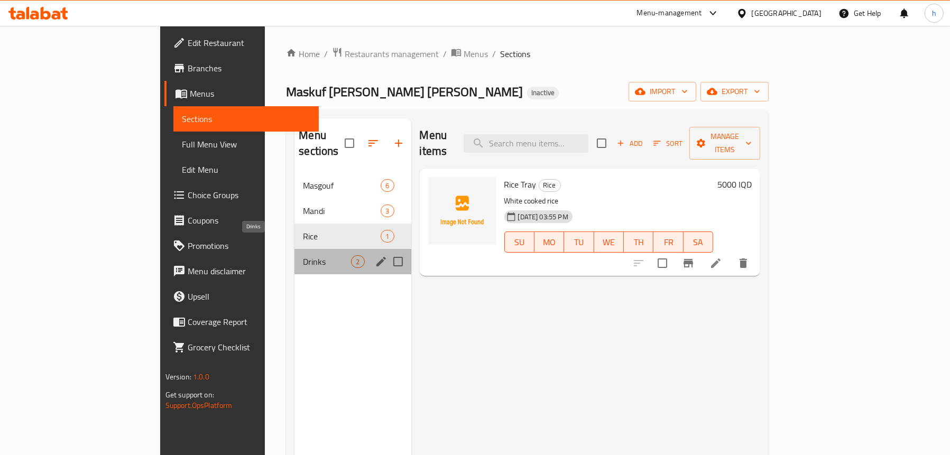
click at [303, 255] on span "Drinks" at bounding box center [327, 261] width 48 height 13
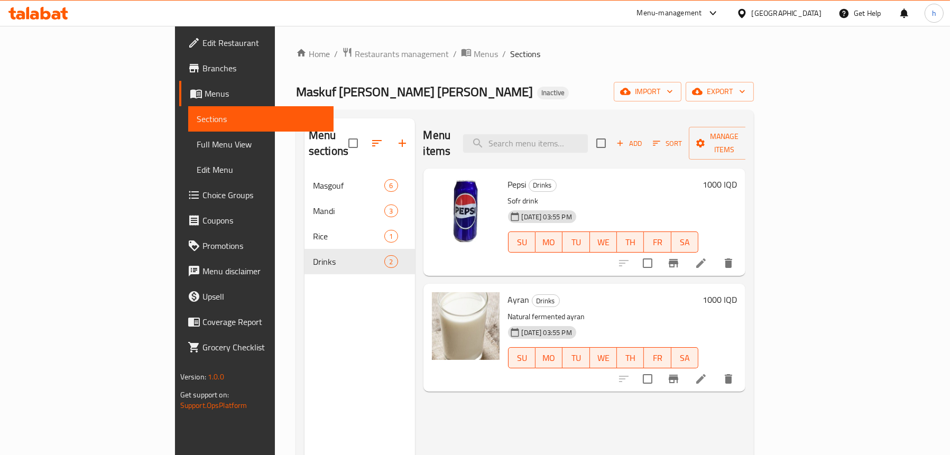
click at [197, 138] on span "Full Menu View" at bounding box center [261, 144] width 128 height 13
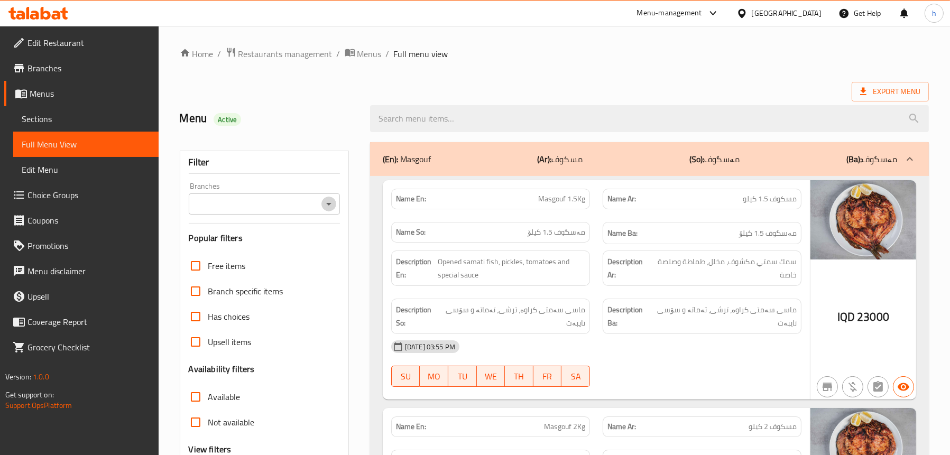
click at [329, 199] on icon "Open" at bounding box center [329, 204] width 13 height 13
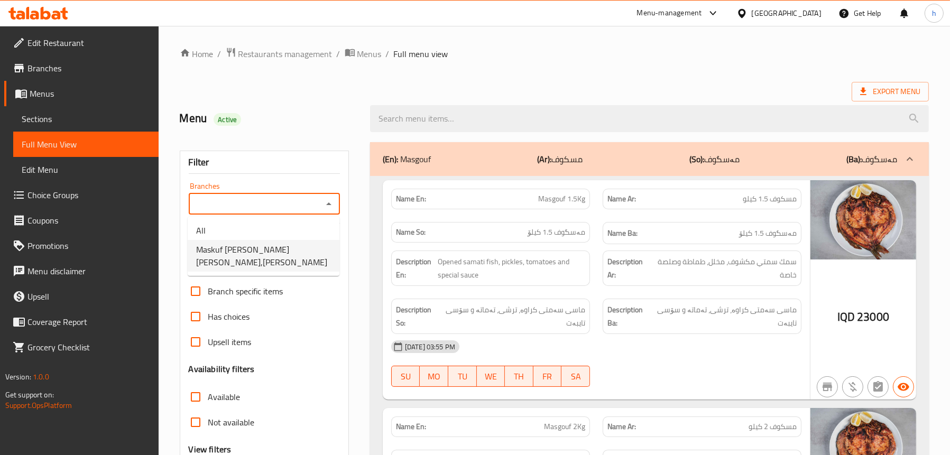
click at [281, 246] on span "Maskuf [PERSON_NAME] [PERSON_NAME],[PERSON_NAME]" at bounding box center [263, 255] width 135 height 25
type input "Maskuf [PERSON_NAME] [PERSON_NAME],[PERSON_NAME]"
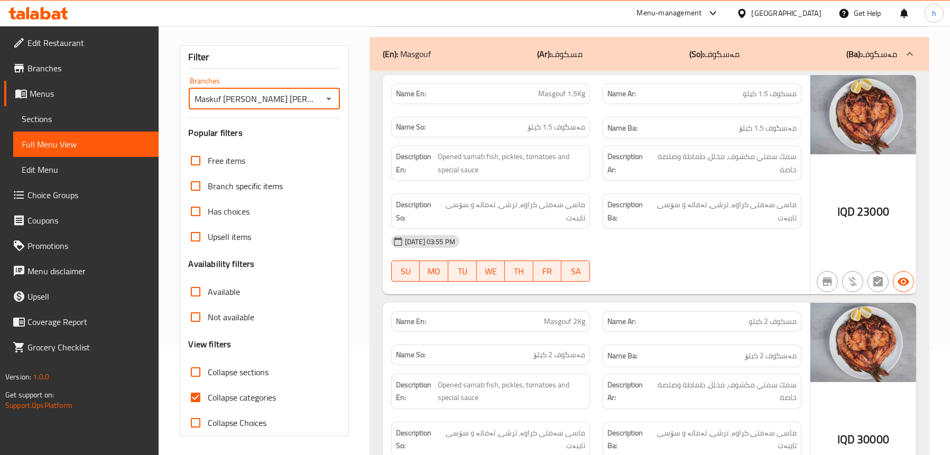
scroll to position [106, 0]
click at [606, 137] on div "Name Ba: مەسگوف 1.5 کیلۆ" at bounding box center [702, 127] width 199 height 23
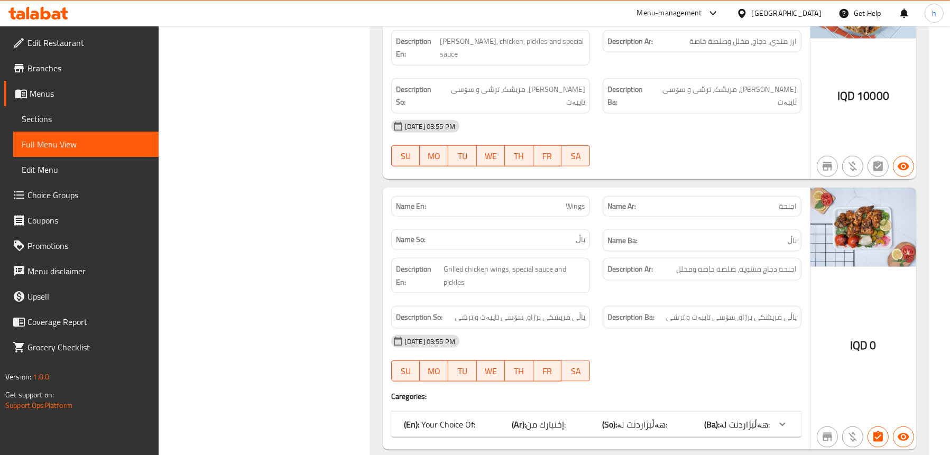
scroll to position [1904, 0]
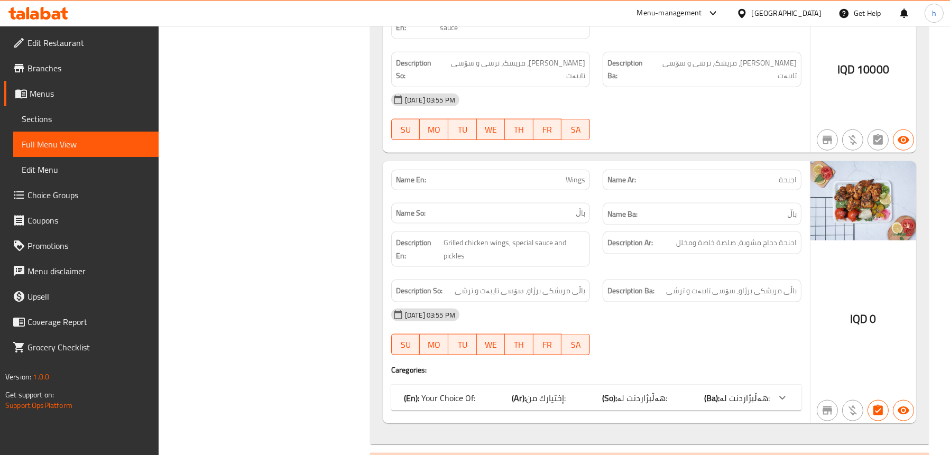
click at [680, 385] on div "(En): Your Choice Of: (Ar): إختيارك من: (So): هەڵبژاردنت لە: (Ba): هەڵبژاردنت ل…" at bounding box center [596, 397] width 410 height 25
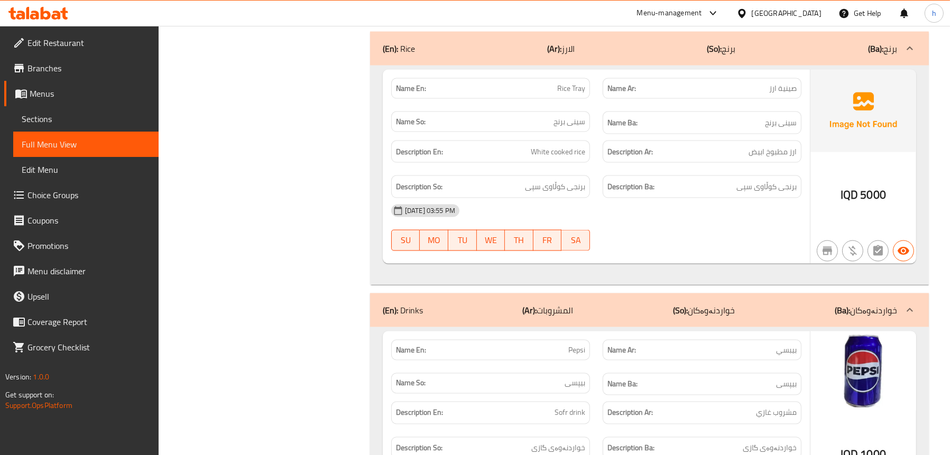
scroll to position [2538, 0]
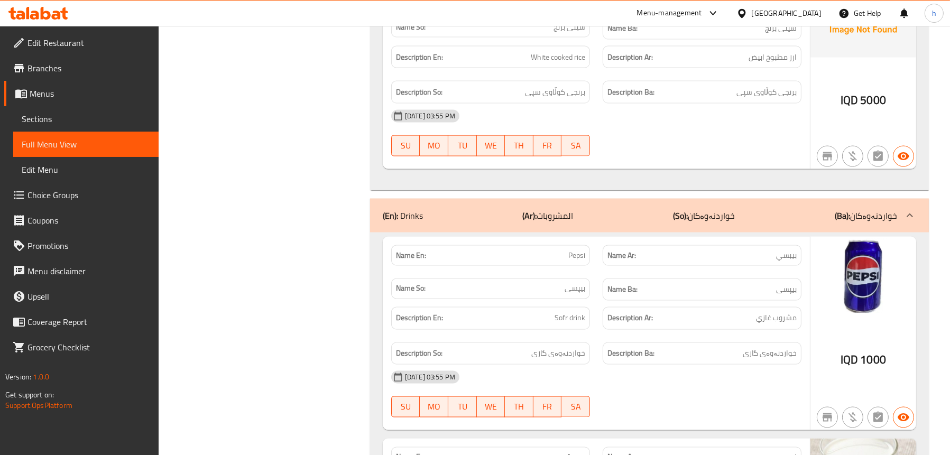
click at [47, 113] on span "Sections" at bounding box center [86, 119] width 128 height 13
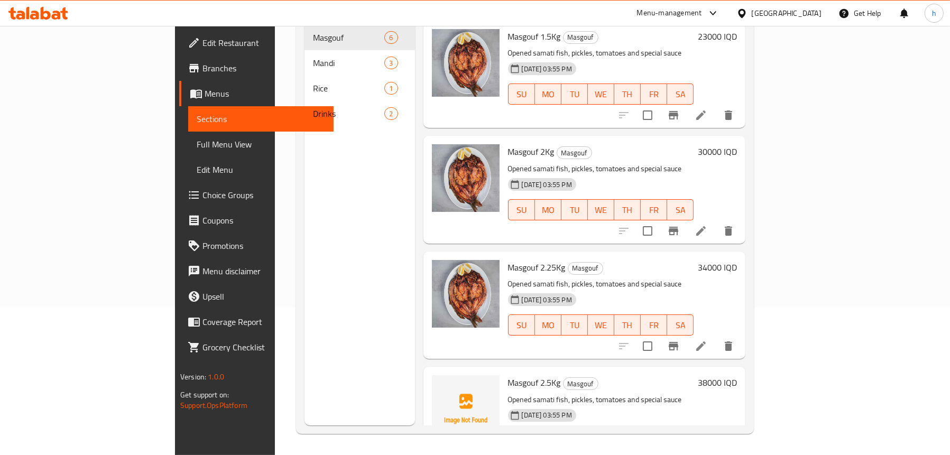
scroll to position [149, 0]
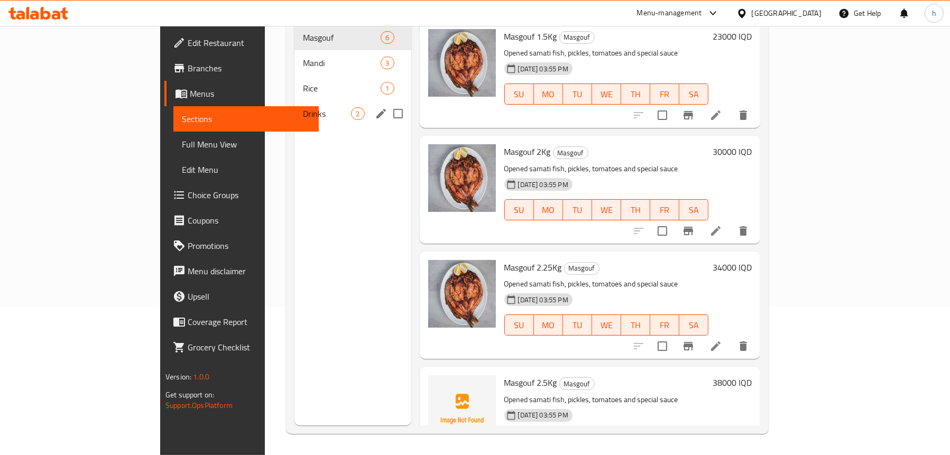
click at [295, 104] on div "Drinks 2" at bounding box center [353, 113] width 116 height 25
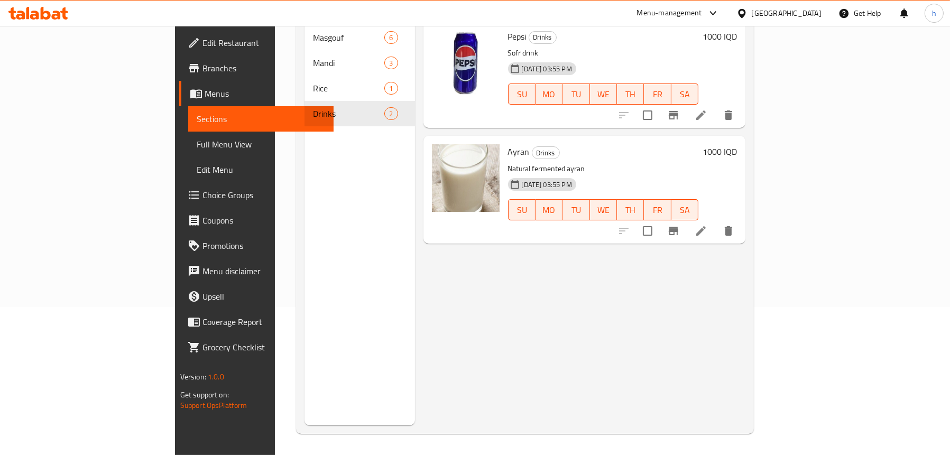
click at [707, 109] on icon at bounding box center [701, 115] width 13 height 13
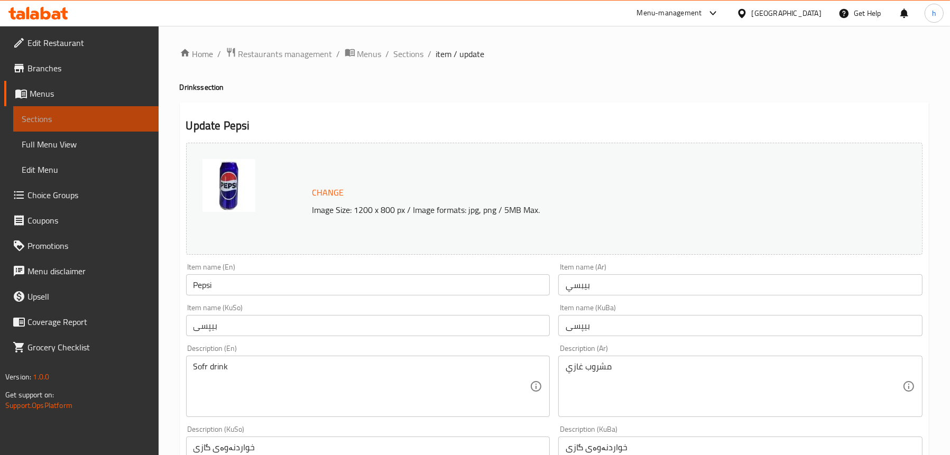
click at [66, 118] on span "Sections" at bounding box center [86, 119] width 128 height 13
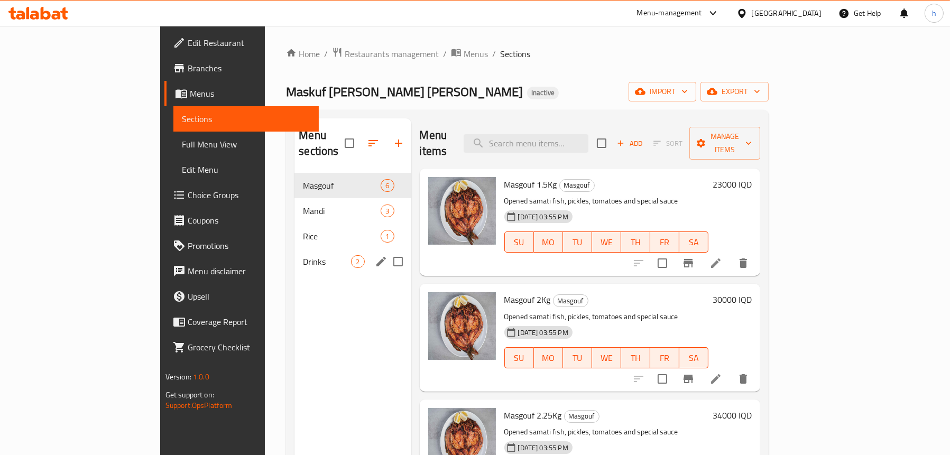
click at [303, 255] on span "Drinks" at bounding box center [327, 261] width 48 height 13
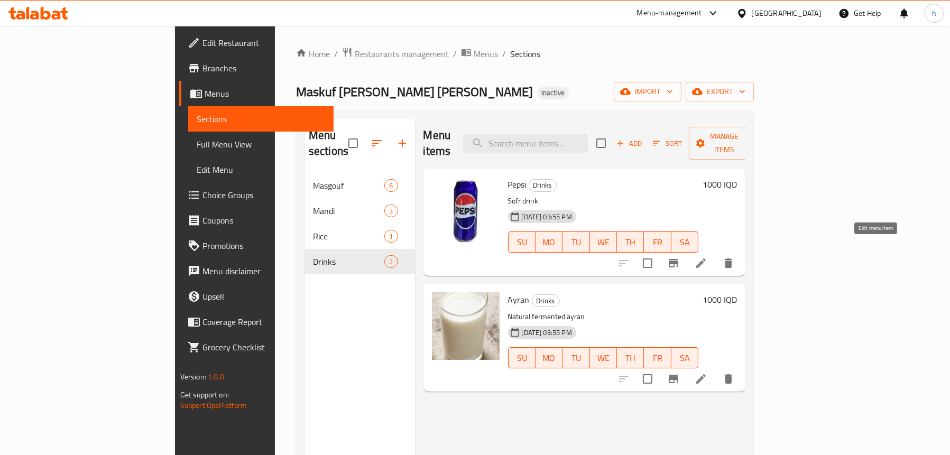
click at [707, 257] on icon at bounding box center [701, 263] width 13 height 13
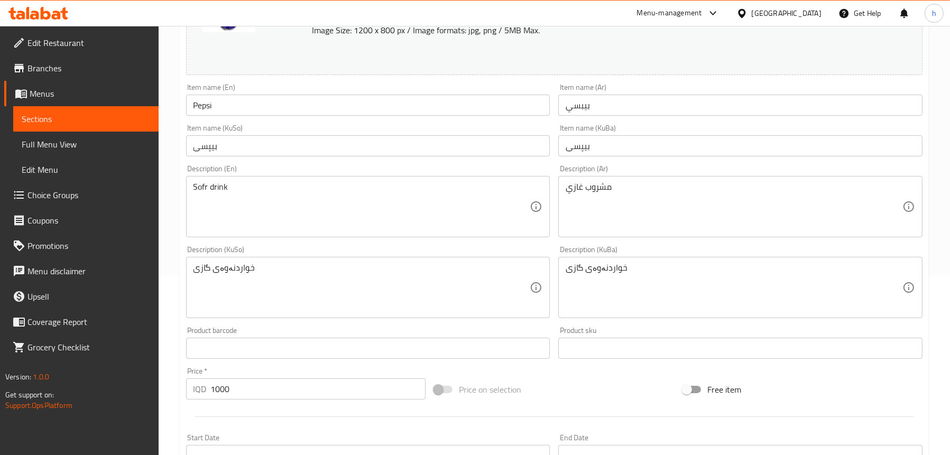
scroll to position [212, 0]
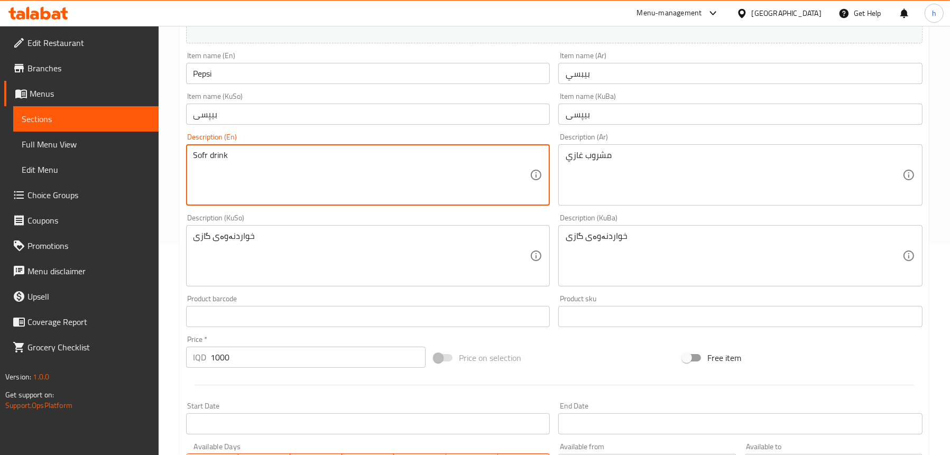
click at [205, 155] on textarea "Sofr drink" at bounding box center [362, 175] width 337 height 50
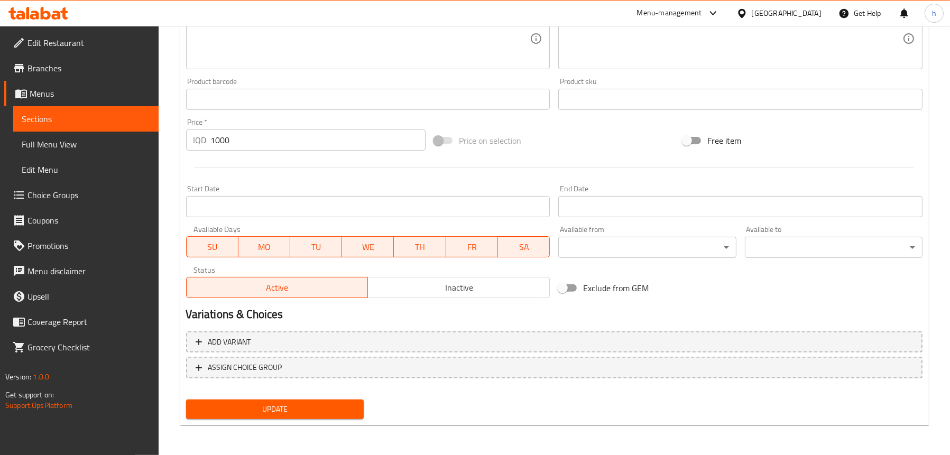
type textarea "Soft drink"
click at [249, 416] on button "Update" at bounding box center [275, 410] width 178 height 20
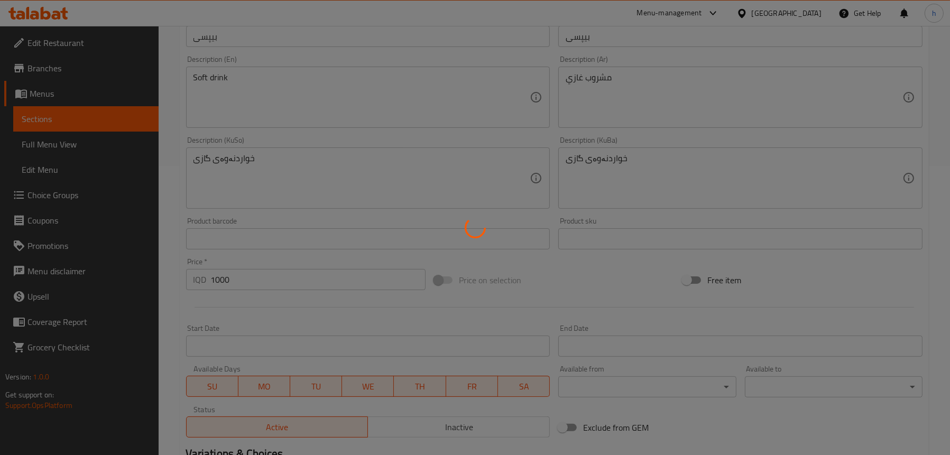
scroll to position [164, 0]
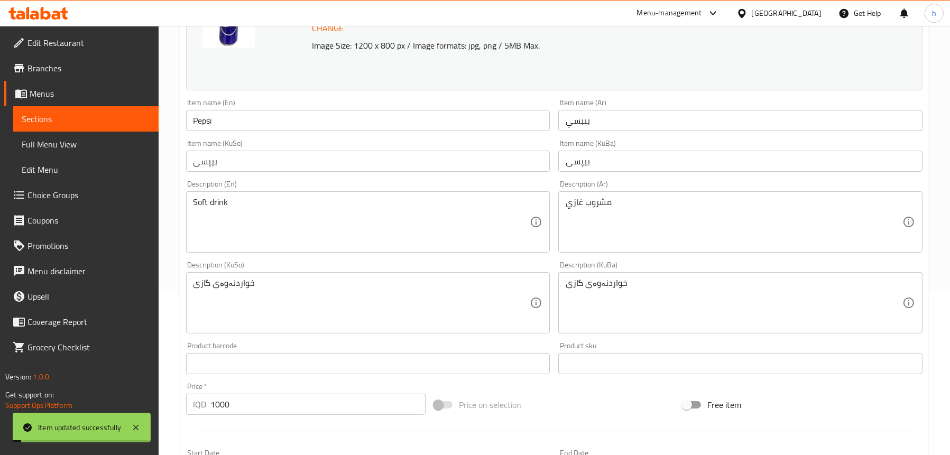
click at [81, 138] on span "Full Menu View" at bounding box center [86, 144] width 128 height 13
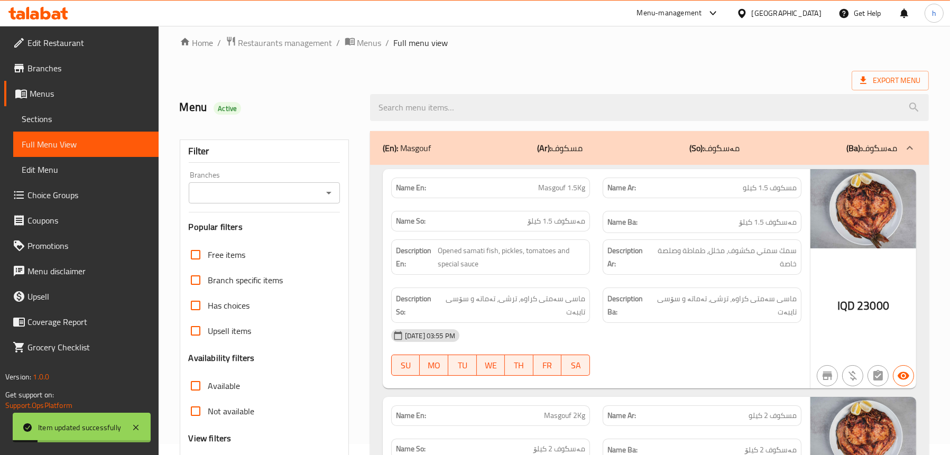
scroll to position [6, 0]
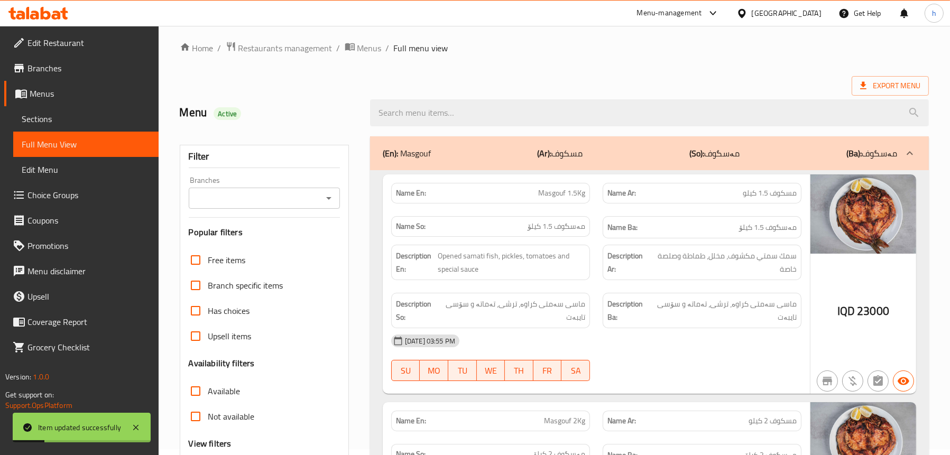
click at [324, 198] on icon "Open" at bounding box center [329, 198] width 13 height 13
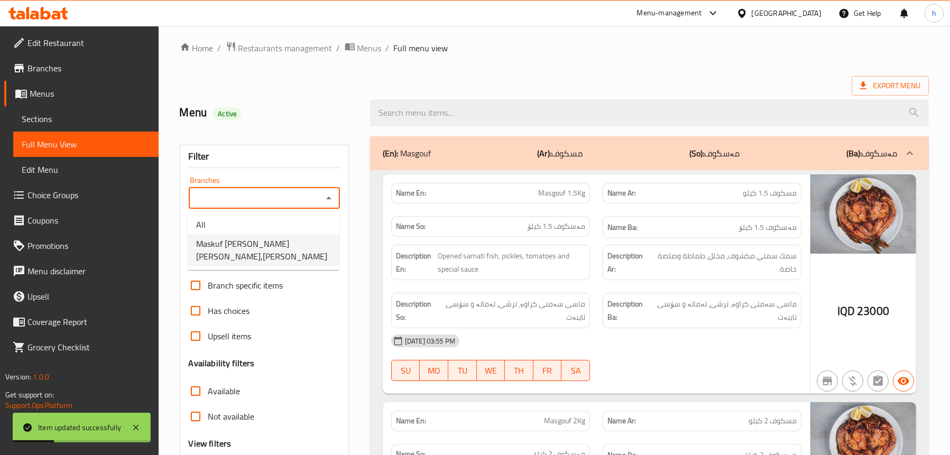
click at [275, 242] on span "Maskuf [PERSON_NAME] [PERSON_NAME],[PERSON_NAME]" at bounding box center [263, 249] width 135 height 25
type input "Maskuf [PERSON_NAME] [PERSON_NAME],[PERSON_NAME]"
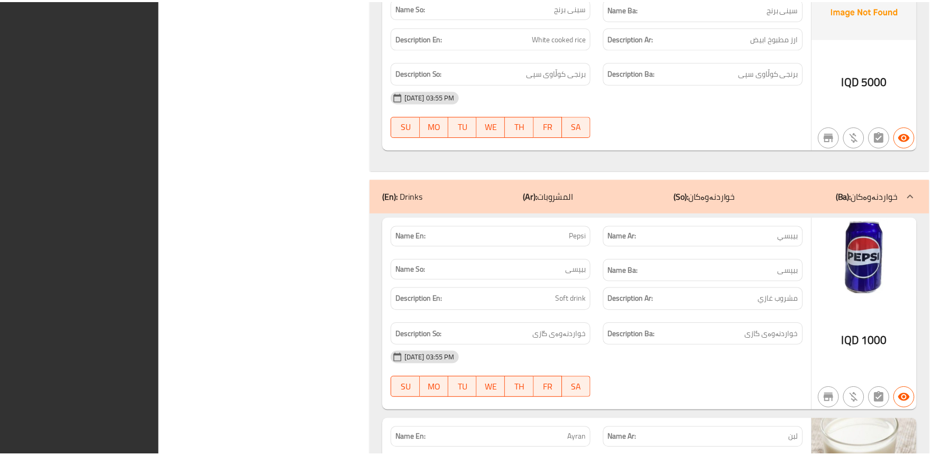
scroll to position [2583, 0]
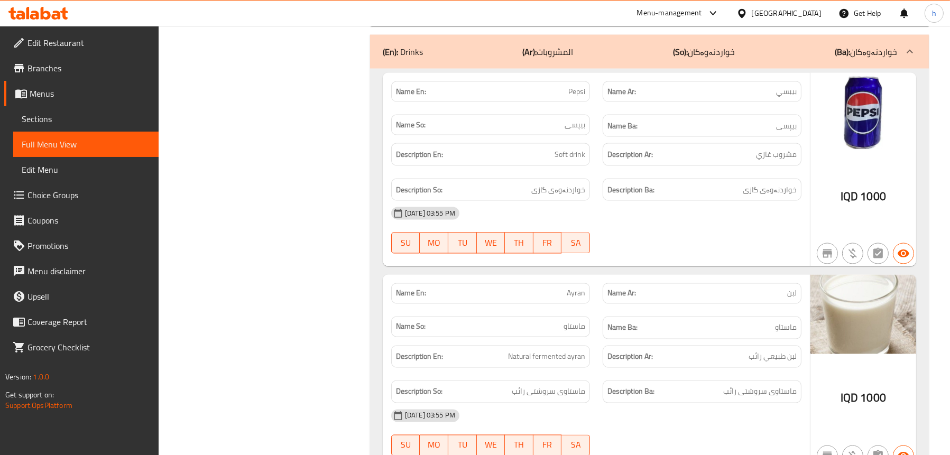
click at [35, 47] on span "Edit Restaurant" at bounding box center [88, 42] width 123 height 13
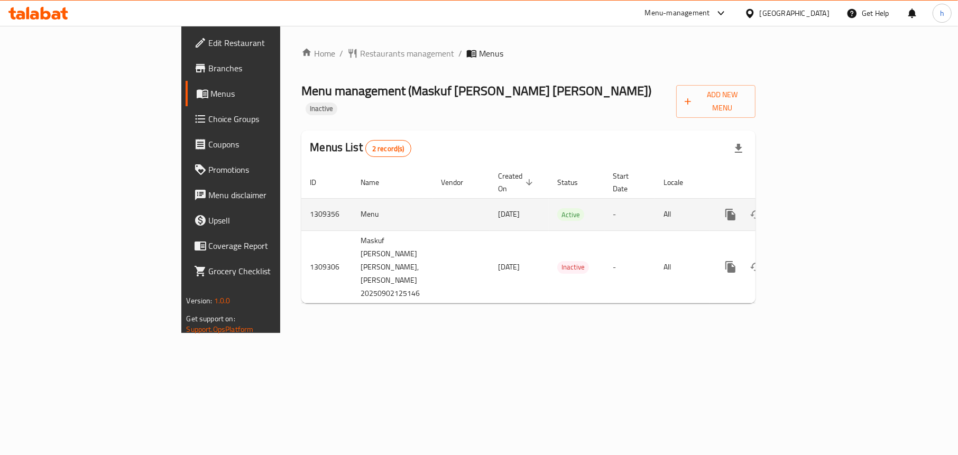
click at [813, 208] on icon "enhanced table" at bounding box center [807, 214] width 13 height 13
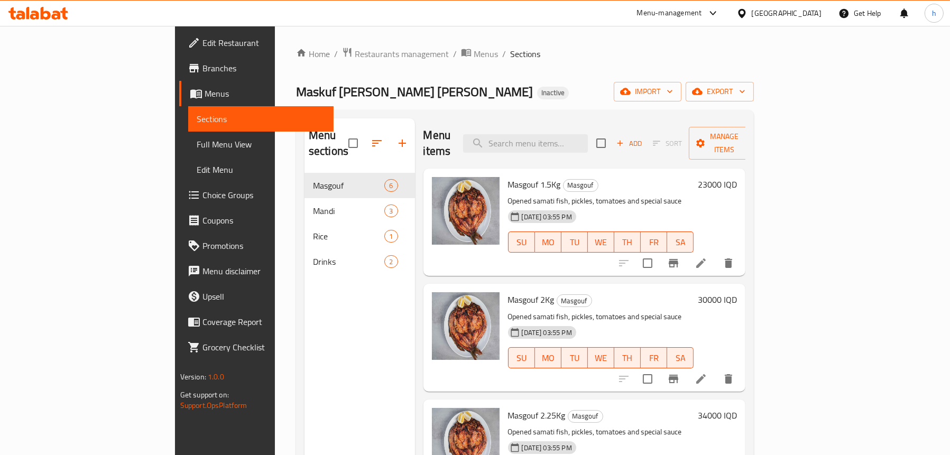
click at [197, 143] on span "Full Menu View" at bounding box center [261, 144] width 128 height 13
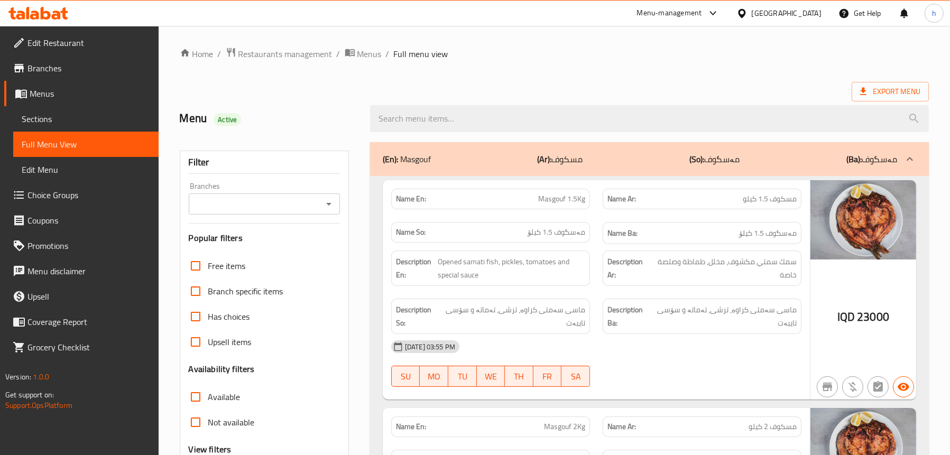
click at [324, 203] on icon "Open" at bounding box center [329, 204] width 13 height 13
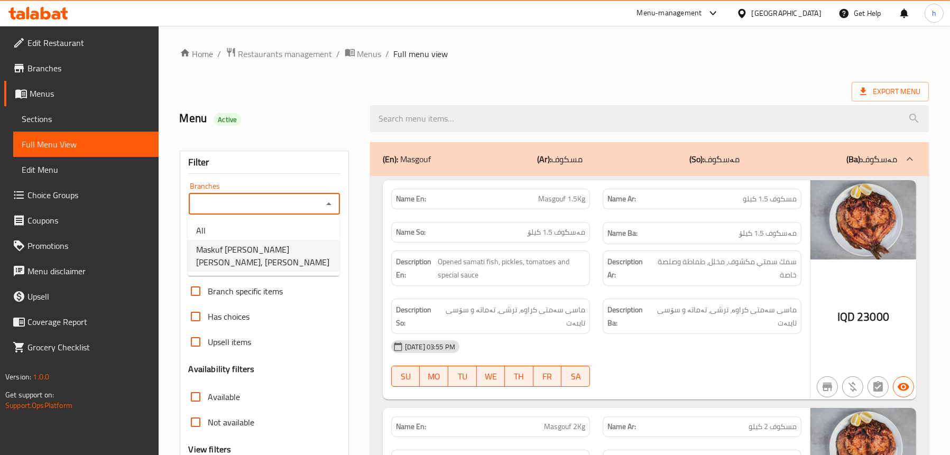
click at [261, 246] on span "Maskuf Barakat Al Zahra, Al Ashar" at bounding box center [263, 255] width 135 height 25
type input "Maskuf Barakat Al Zahra, Al Ashar"
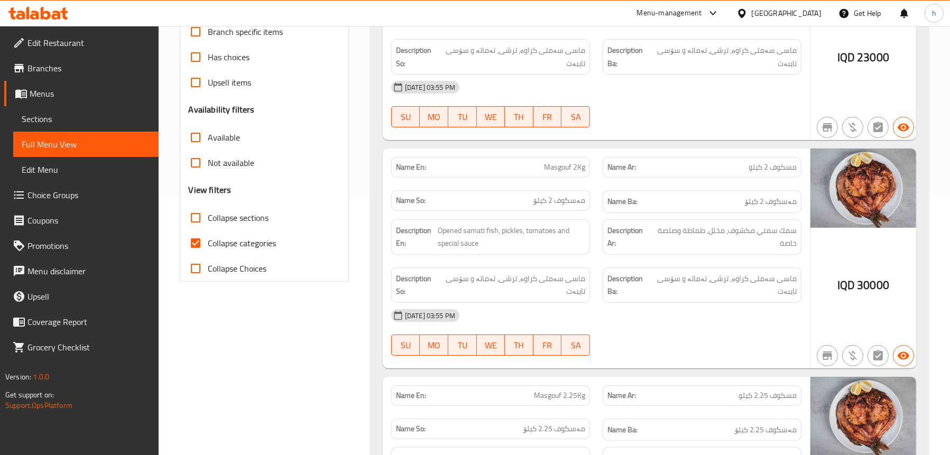
scroll to position [264, 0]
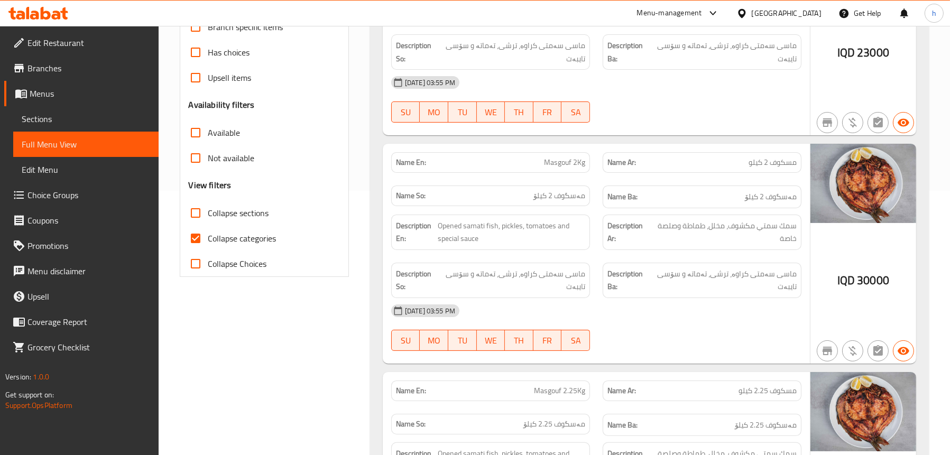
click at [235, 237] on span "Collapse categories" at bounding box center [242, 238] width 68 height 13
click at [208, 237] on input "Collapse categories" at bounding box center [195, 238] width 25 height 25
checkbox input "false"
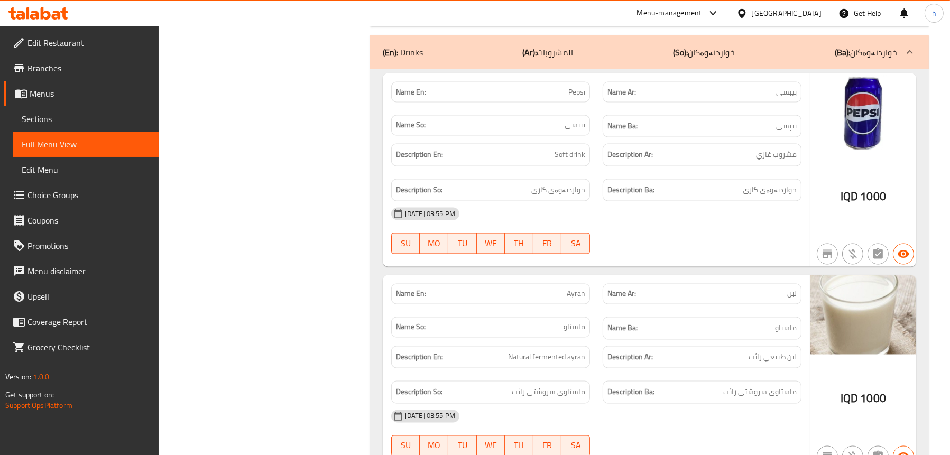
scroll to position [2702, 0]
click at [102, 35] on link "Edit Restaurant" at bounding box center [81, 42] width 154 height 25
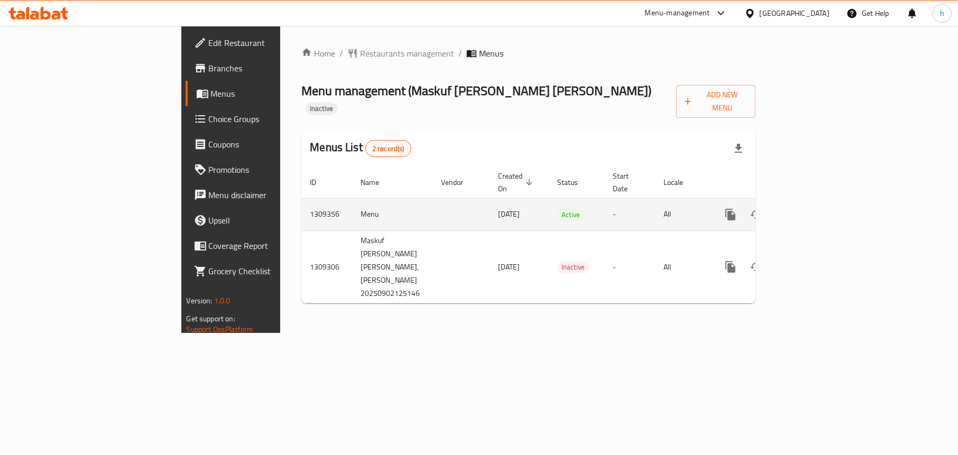
click at [813, 208] on icon "enhanced table" at bounding box center [807, 214] width 13 height 13
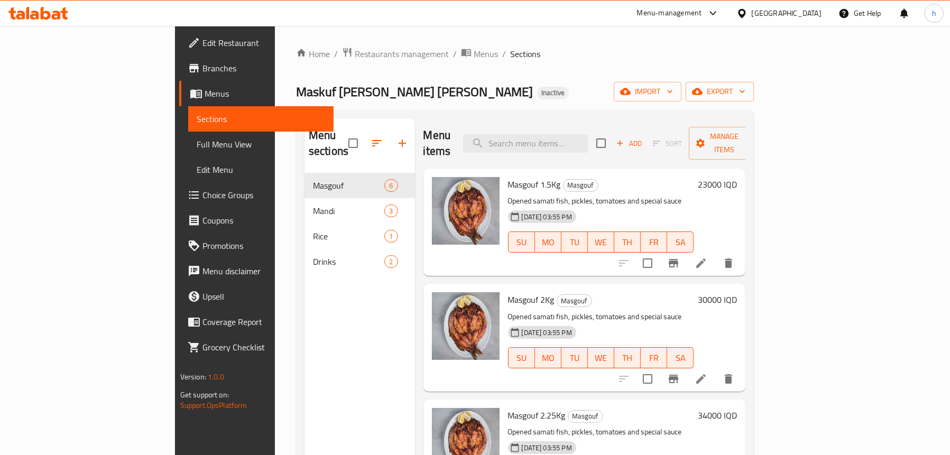
click at [197, 141] on span "Full Menu View" at bounding box center [261, 144] width 128 height 13
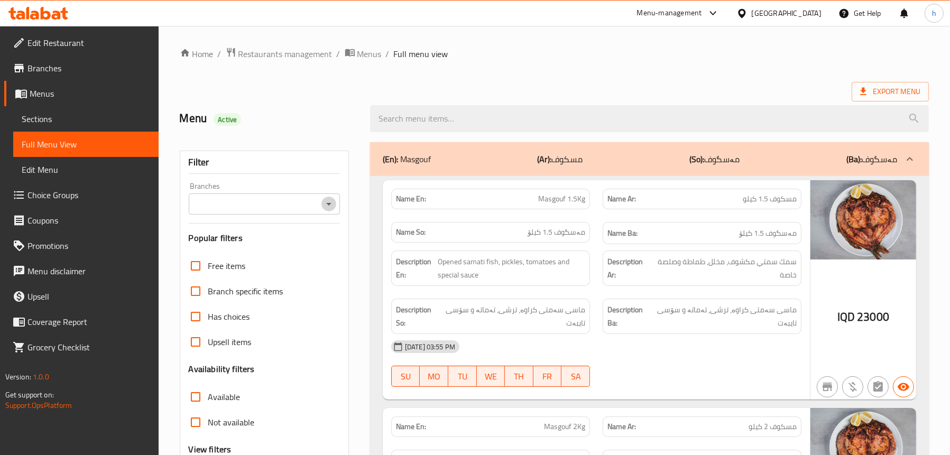
click at [327, 203] on icon "Open" at bounding box center [329, 204] width 13 height 13
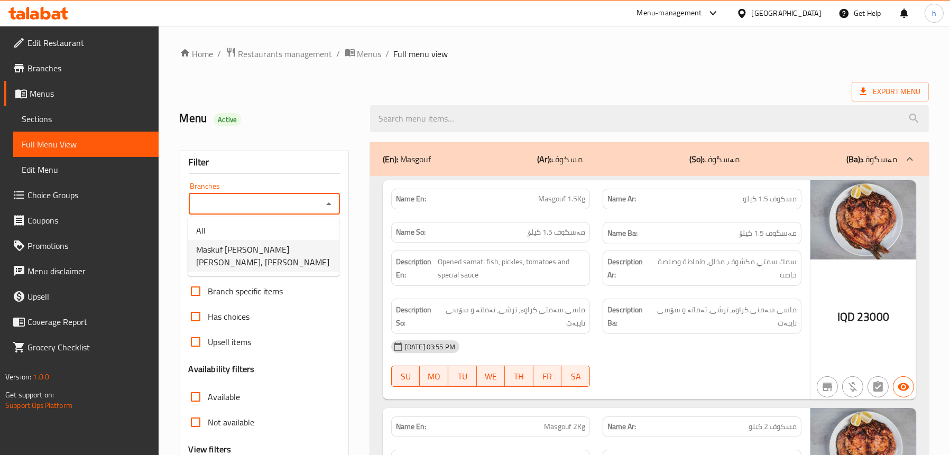
click at [272, 246] on span "Maskuf Barakat Al Zahra, Al Ashar" at bounding box center [263, 255] width 135 height 25
type input "Maskuf Barakat Al Zahra, Al Ashar"
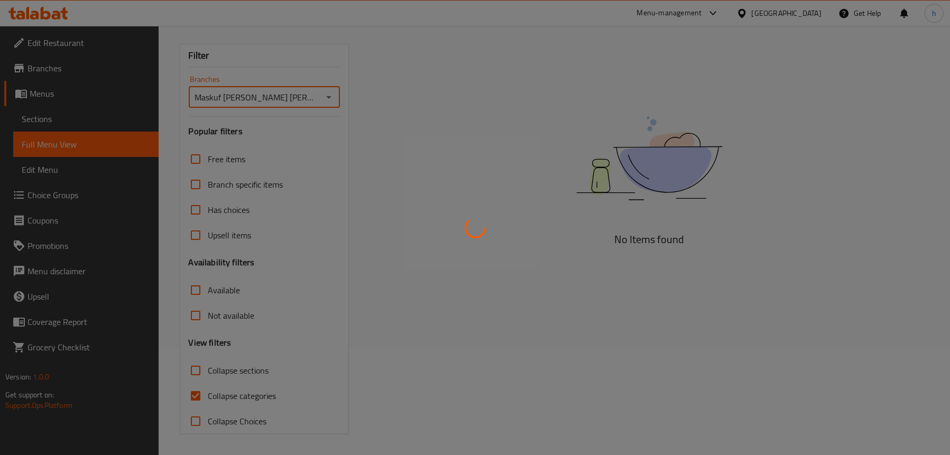
scroll to position [107, 0]
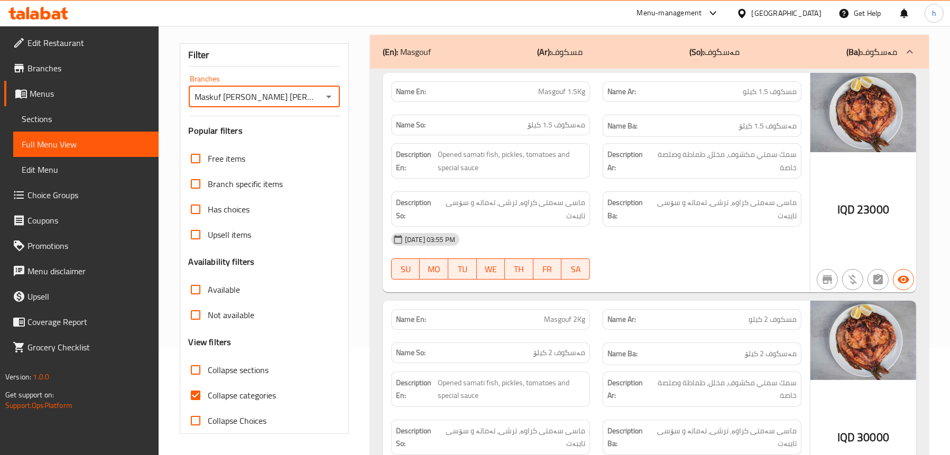
click at [236, 391] on span "Collapse categories" at bounding box center [242, 395] width 68 height 13
click at [208, 391] on input "Collapse categories" at bounding box center [195, 395] width 25 height 25
checkbox input "false"
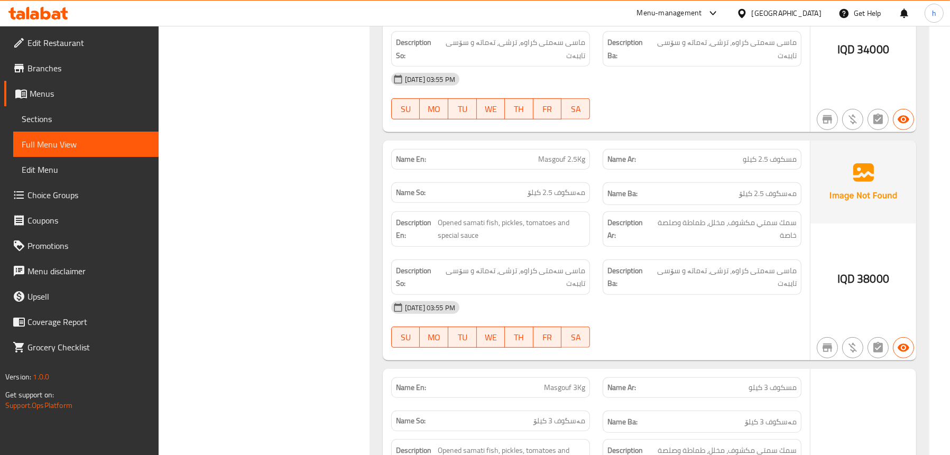
scroll to position [795, 0]
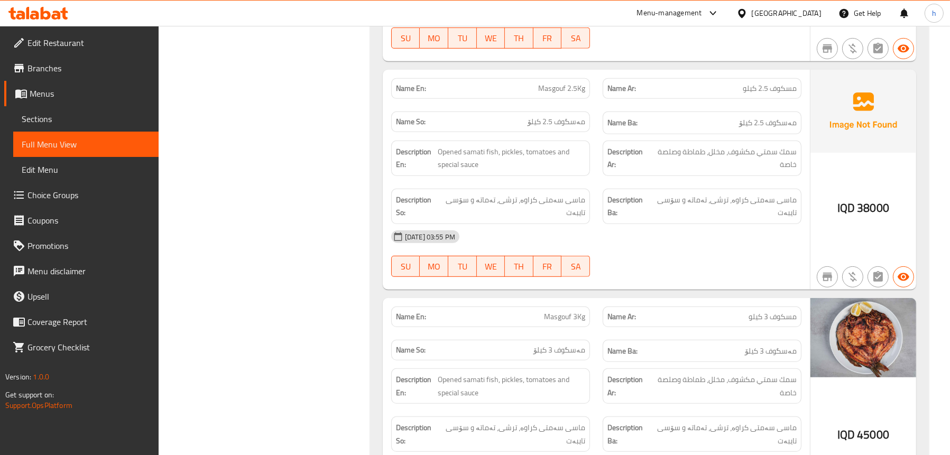
click at [765, 85] on span "مسكوف 2.5 كيلو" at bounding box center [770, 88] width 54 height 11
click at [756, 87] on span "مسكوف 2.5 كيلو" at bounding box center [770, 88] width 54 height 11
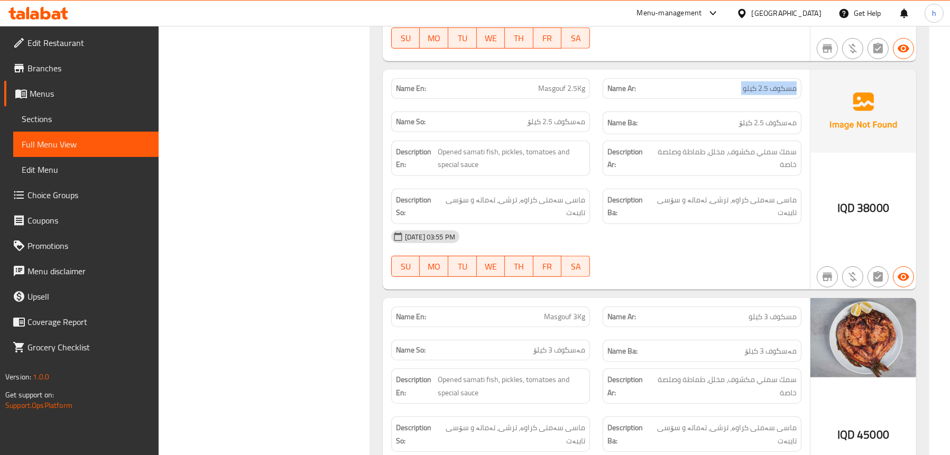
click at [756, 87] on span "مسكوف 2.5 كيلو" at bounding box center [770, 88] width 54 height 11
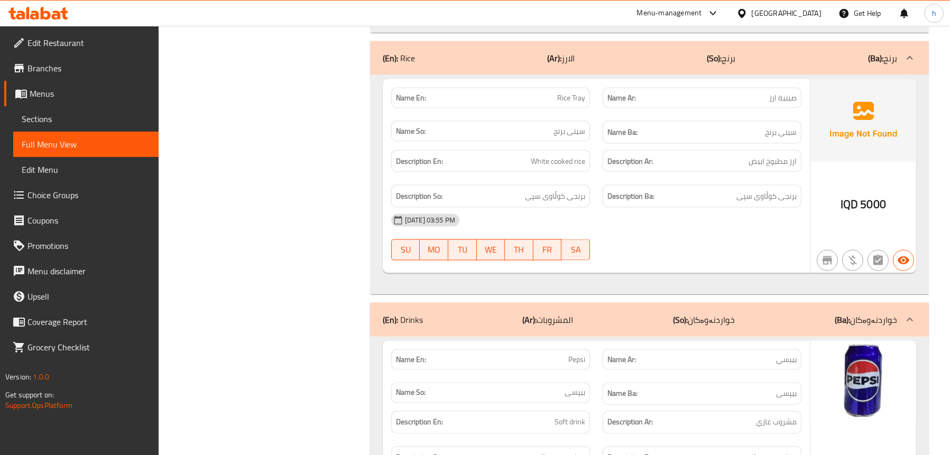
scroll to position [2381, 0]
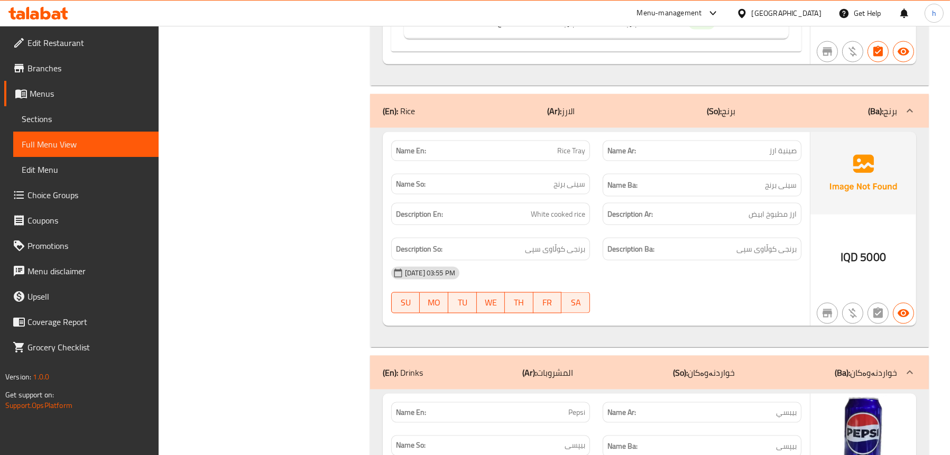
copy span "صينية ارز"
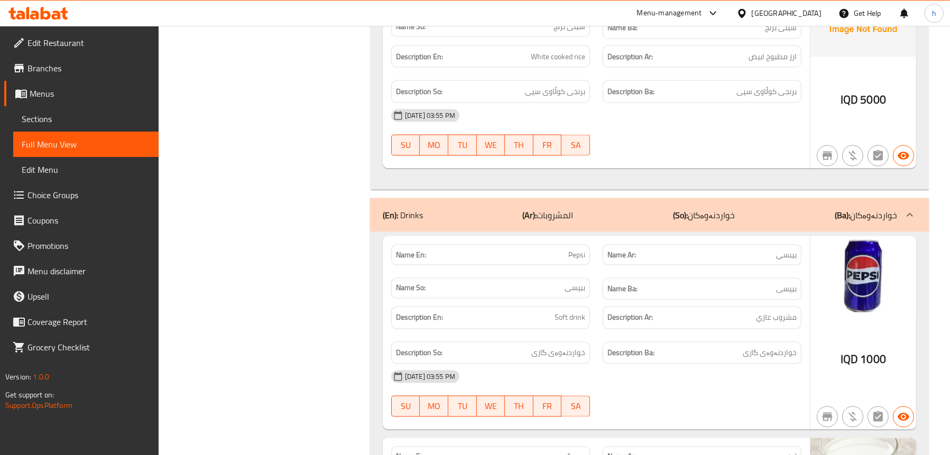
scroll to position [2645, 0]
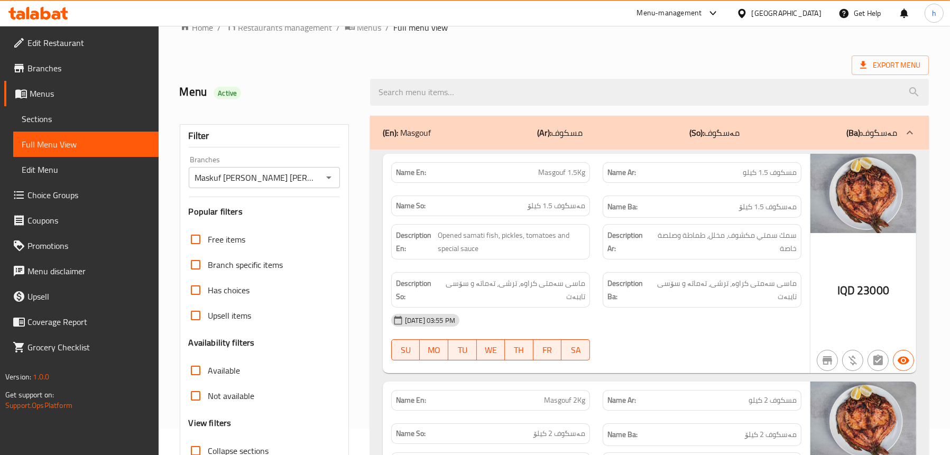
scroll to position [0, 0]
